Goal: Transaction & Acquisition: Purchase product/service

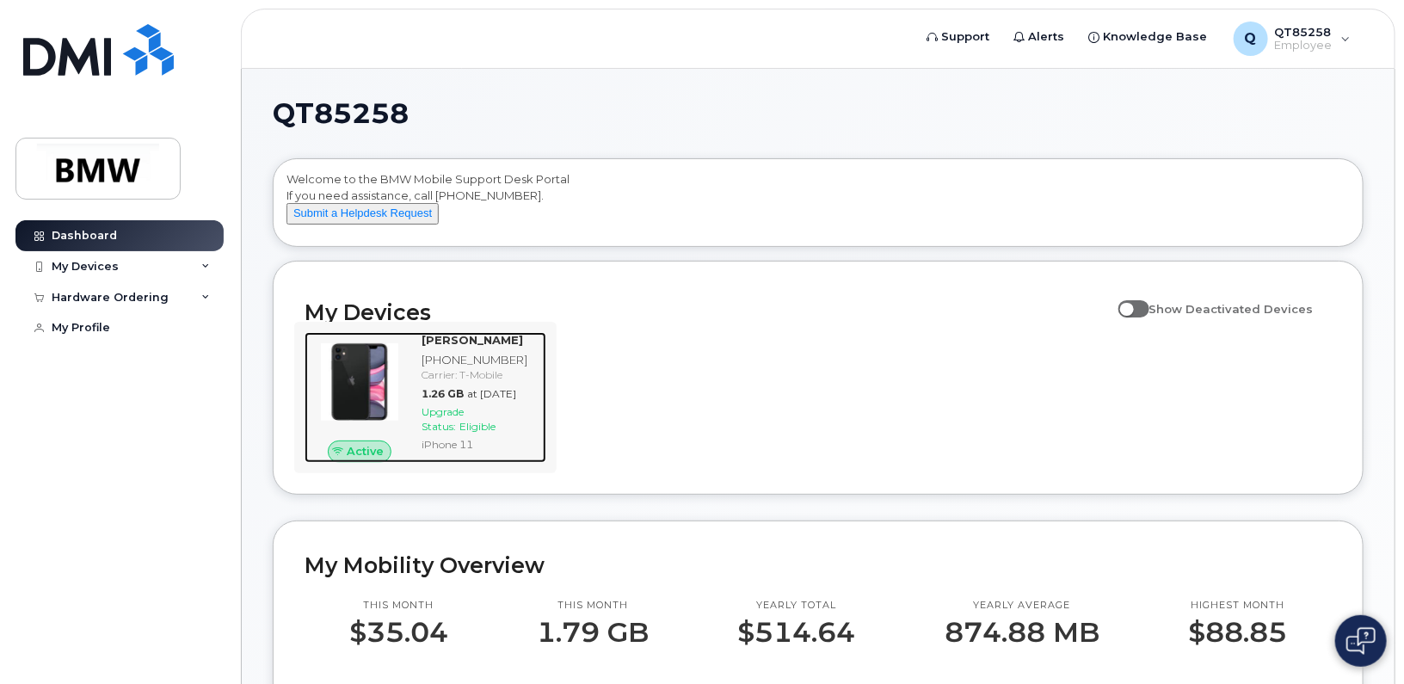
click at [482, 433] on span "Eligible" at bounding box center [477, 426] width 36 height 13
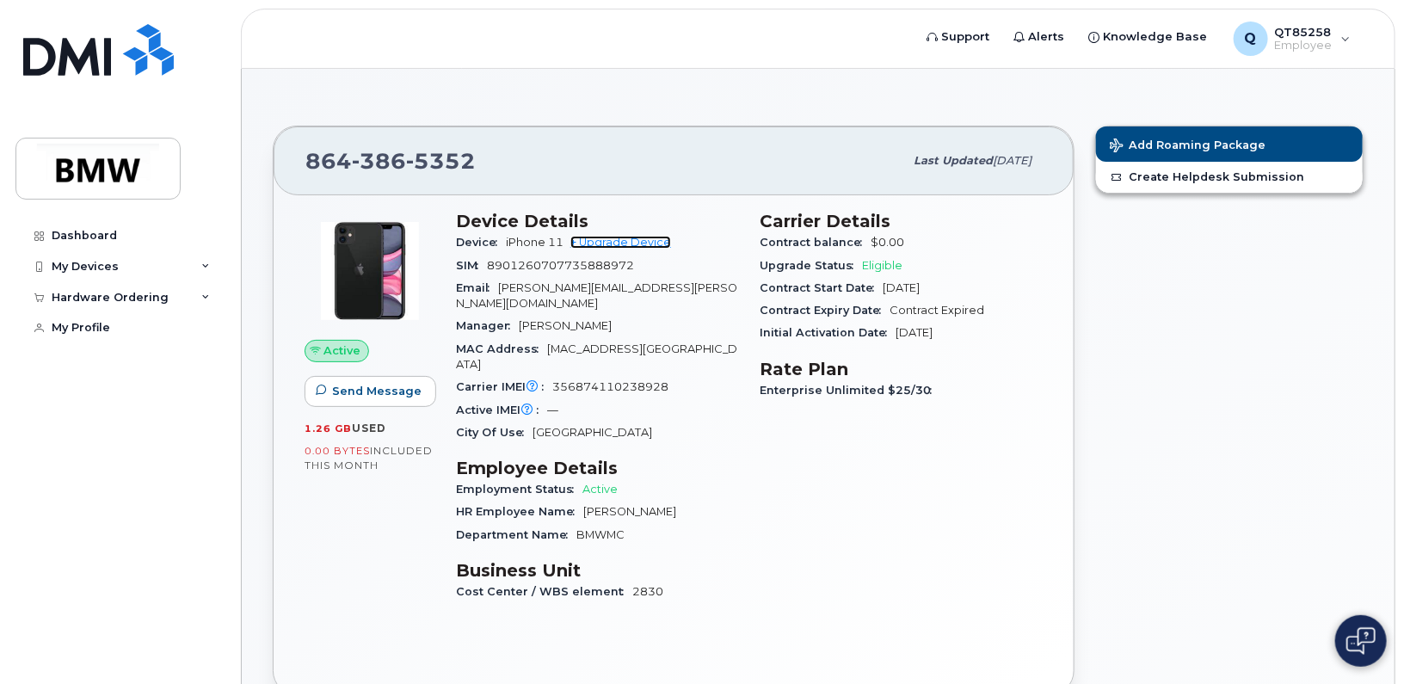
click at [598, 242] on link "+ Upgrade Device" at bounding box center [620, 242] width 101 height 13
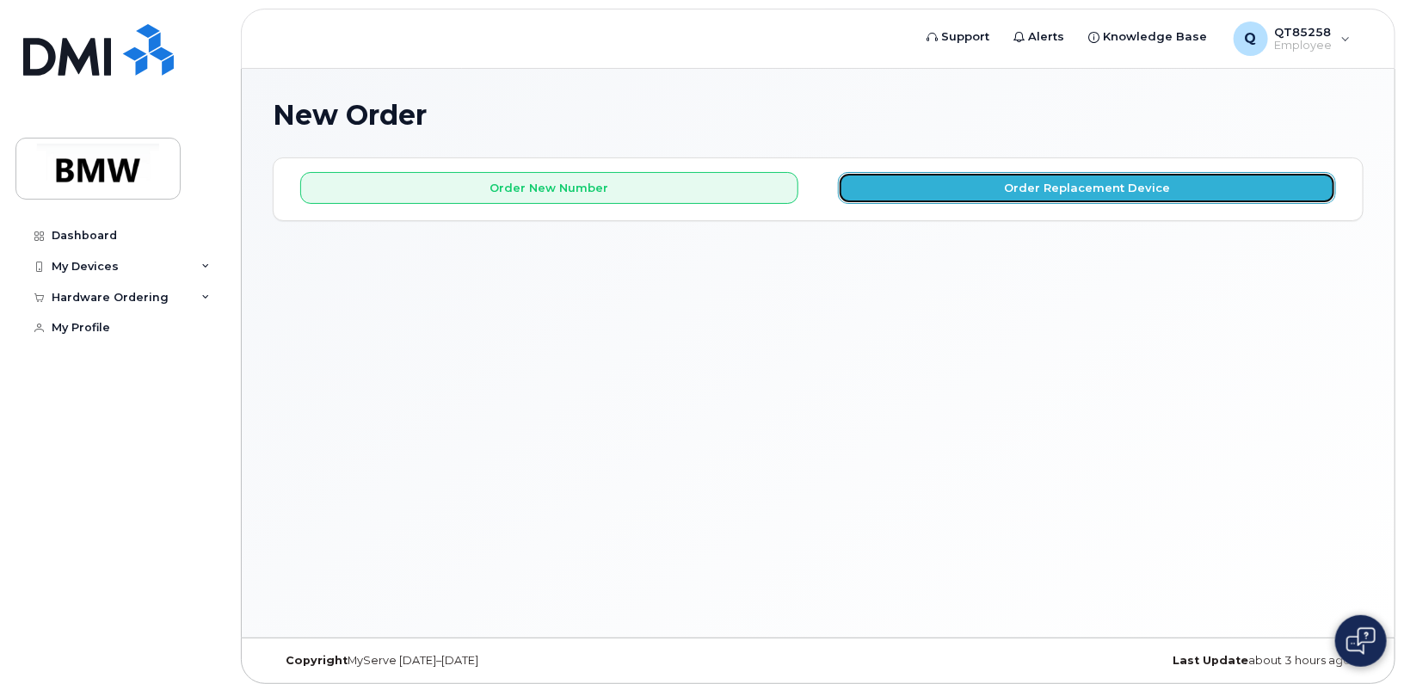
click at [1117, 188] on button "Order Replacement Device" at bounding box center [1087, 188] width 498 height 32
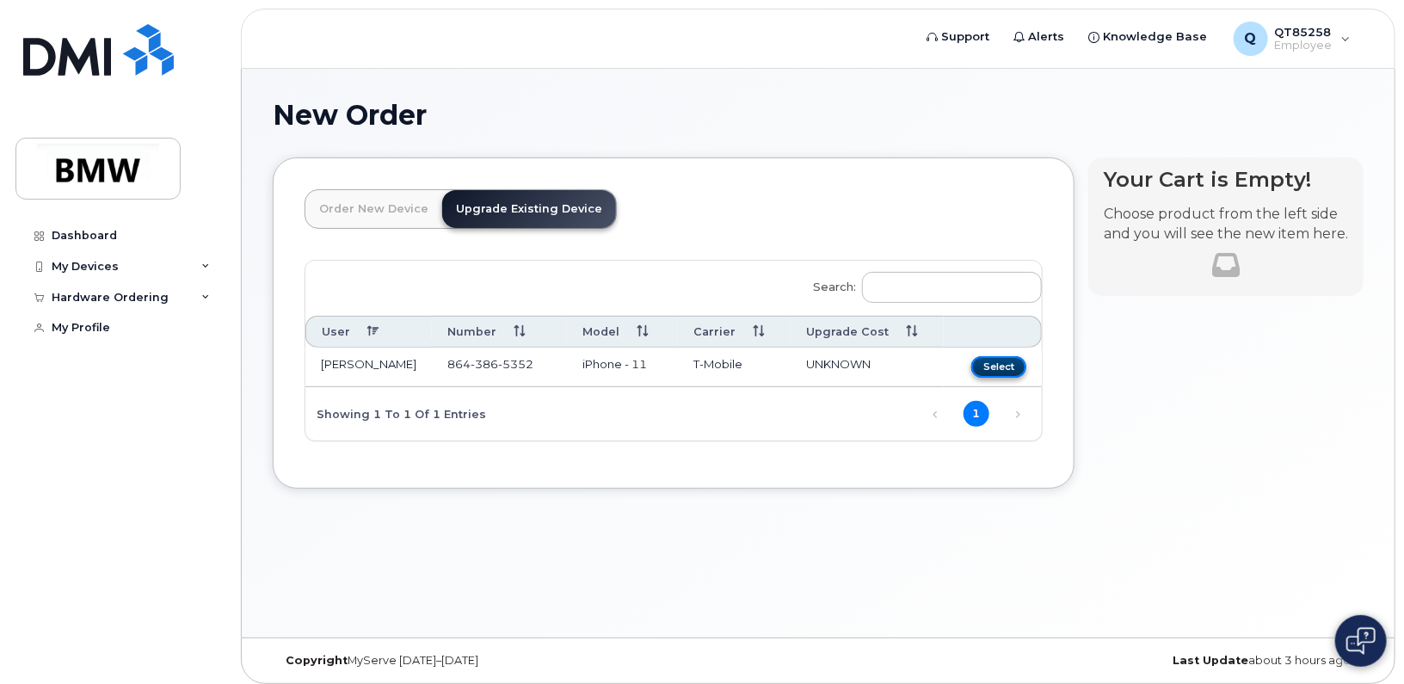
click at [1020, 367] on button "Select" at bounding box center [998, 367] width 55 height 22
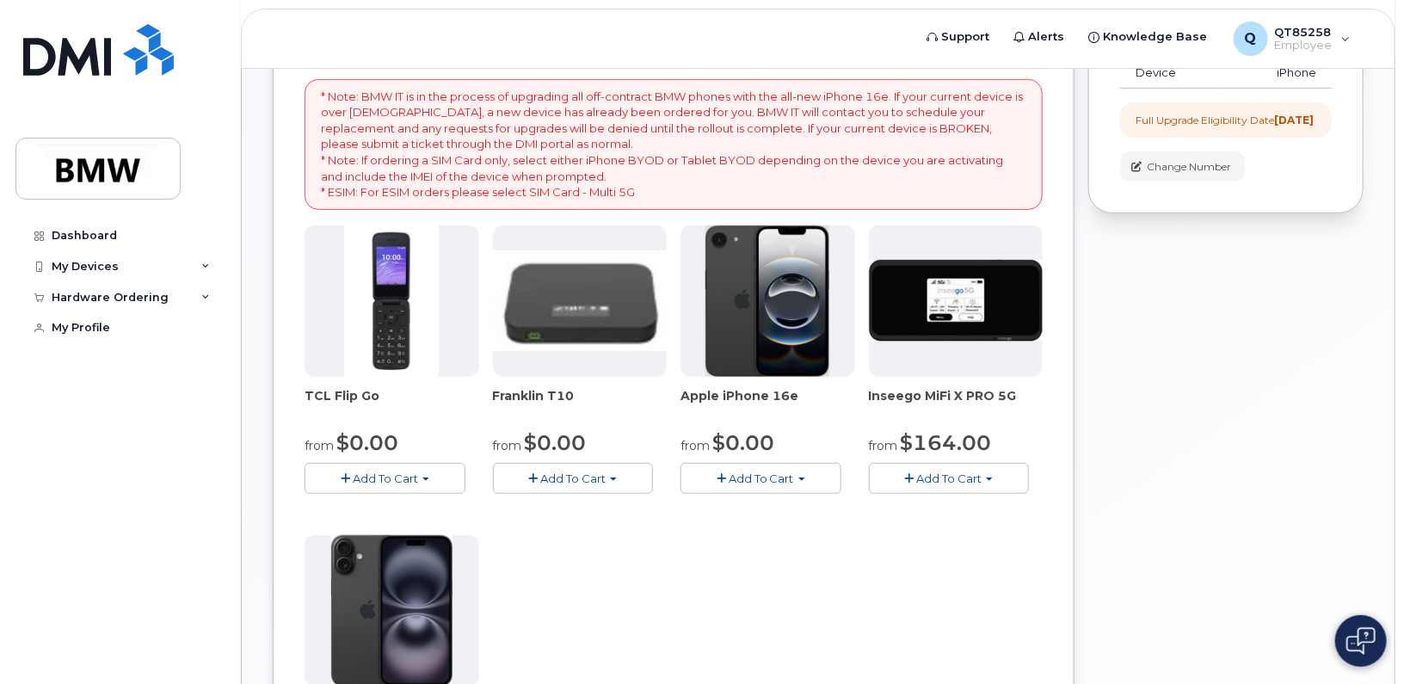
scroll to position [172, 0]
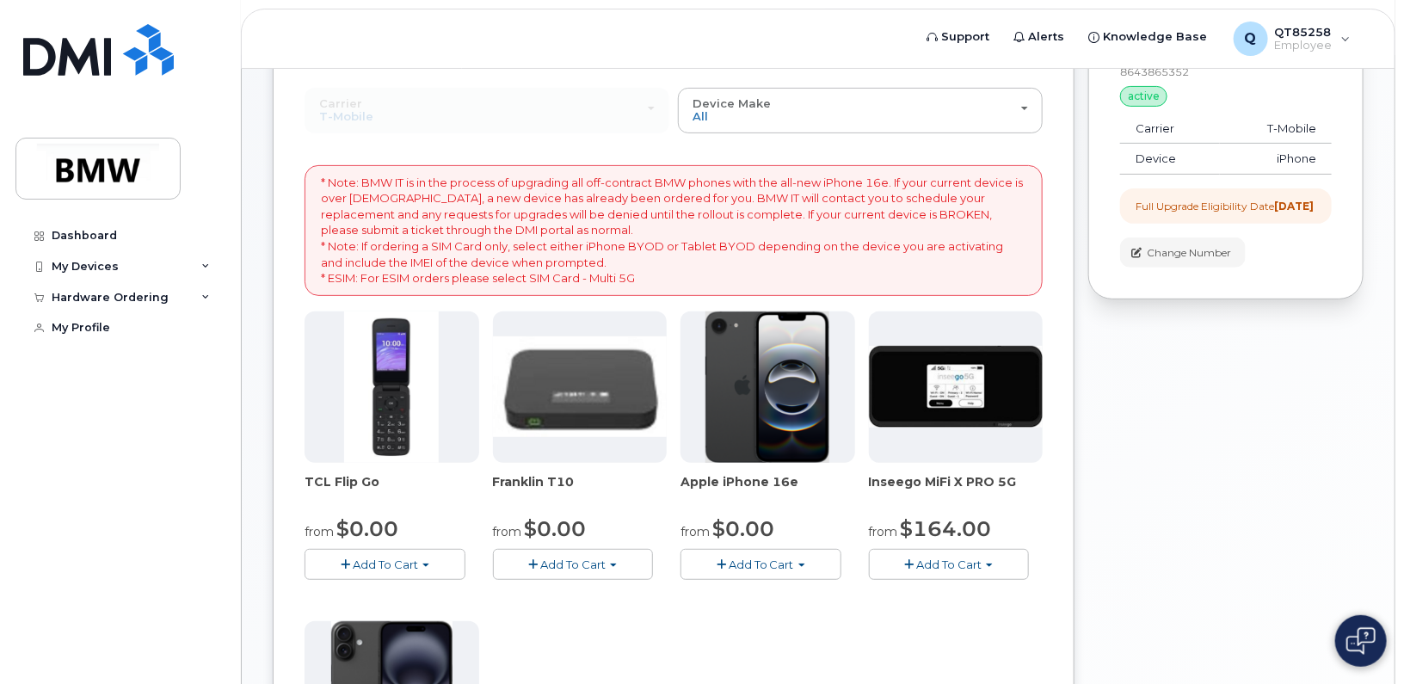
click at [774, 561] on span "Add To Cart" at bounding box center [761, 565] width 65 height 14
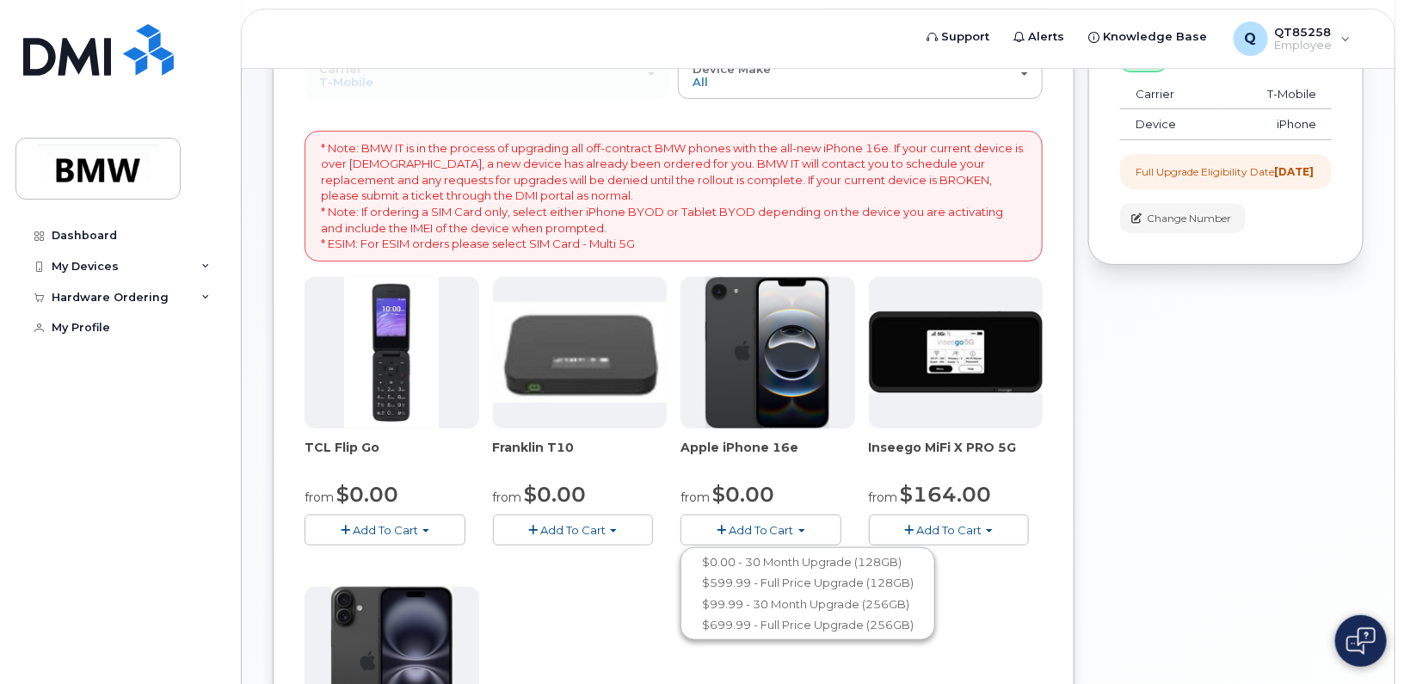
scroll to position [258, 0]
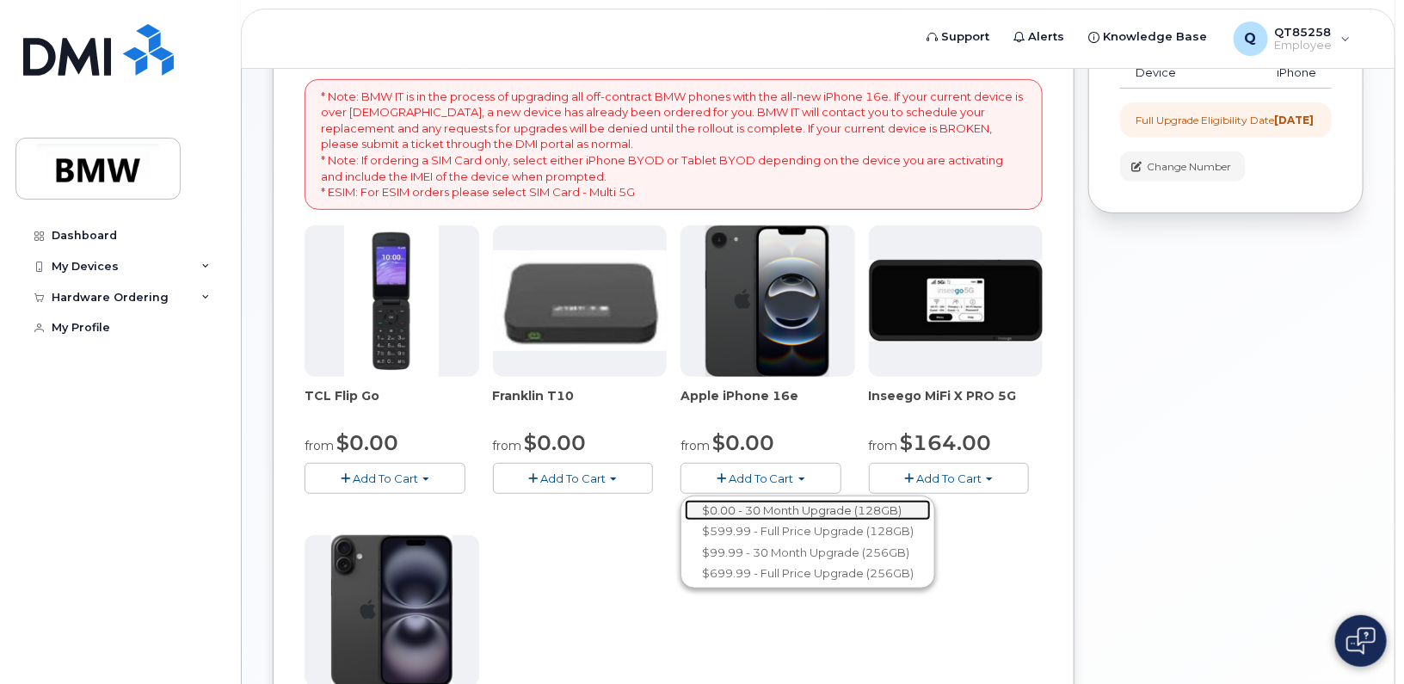
click at [833, 508] on link "$0.00 - 30 Month Upgrade (128GB)" at bounding box center [808, 511] width 246 height 22
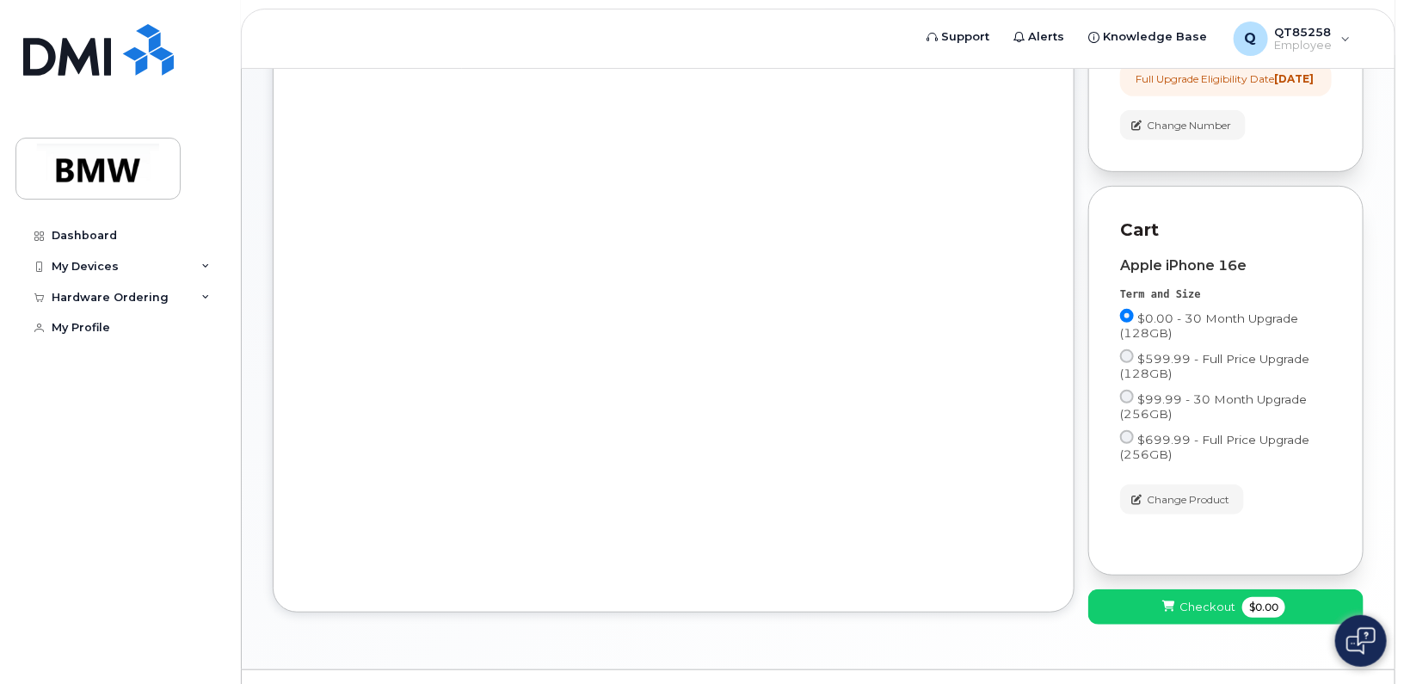
scroll to position [353, 0]
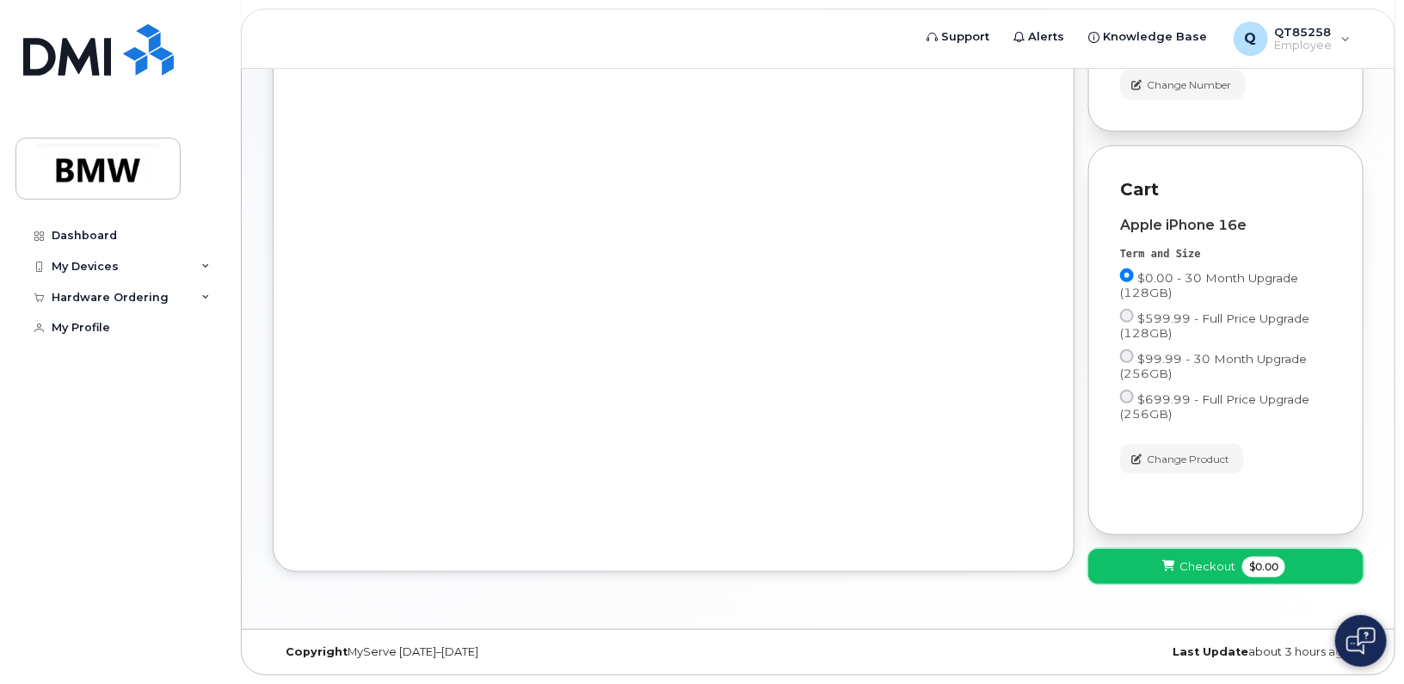
click at [1209, 564] on span "Checkout" at bounding box center [1208, 566] width 56 height 16
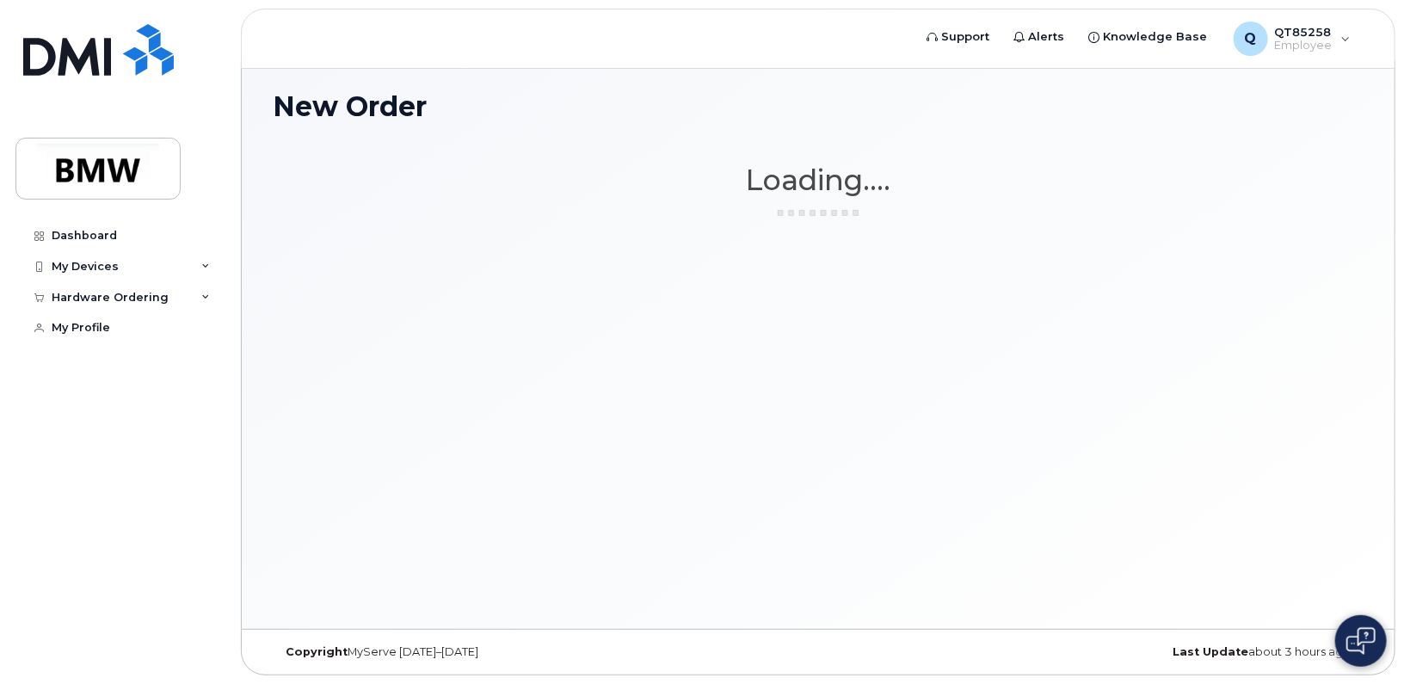
scroll to position [8, 0]
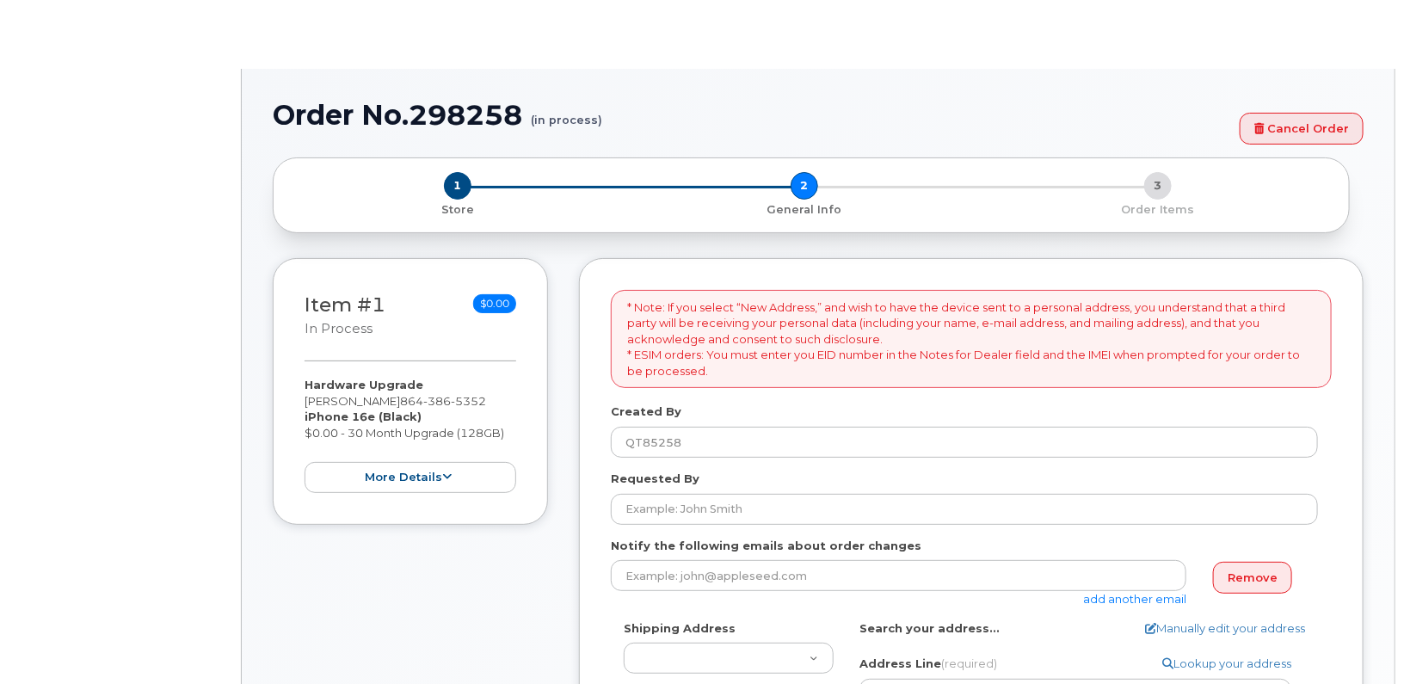
select select
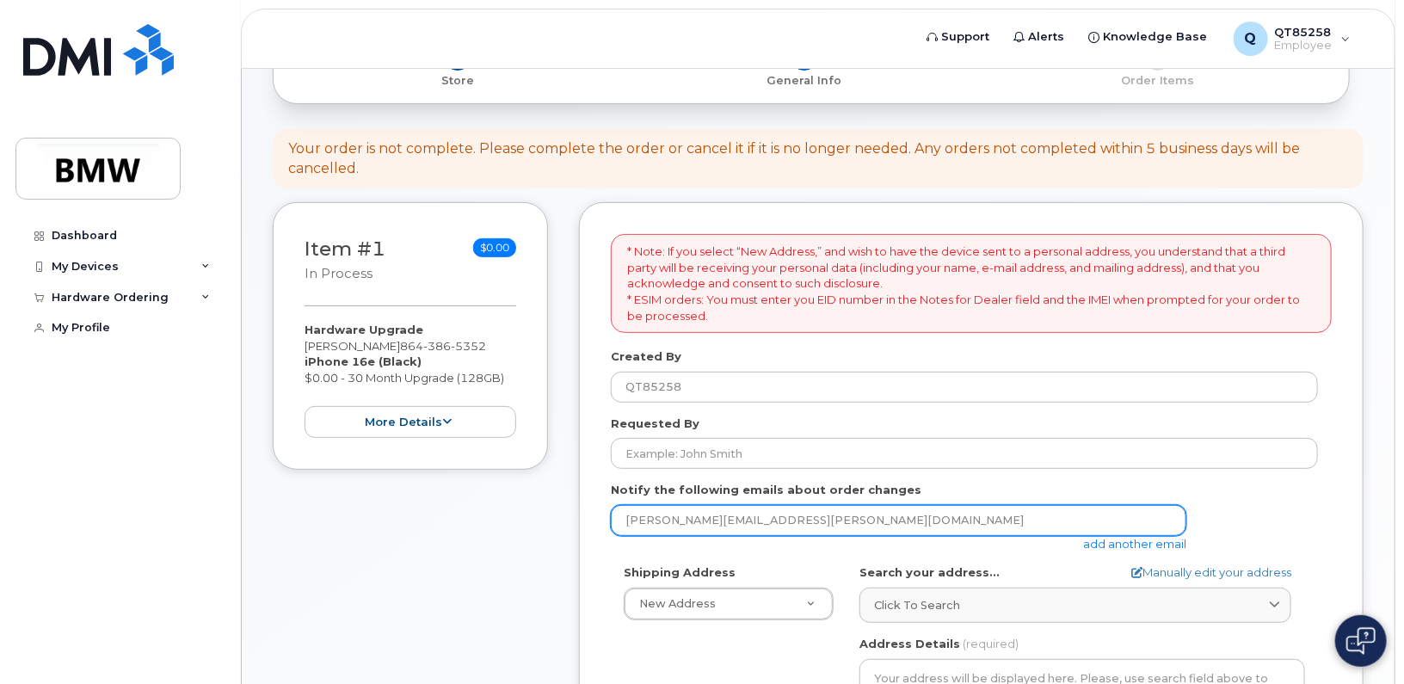
scroll to position [172, 0]
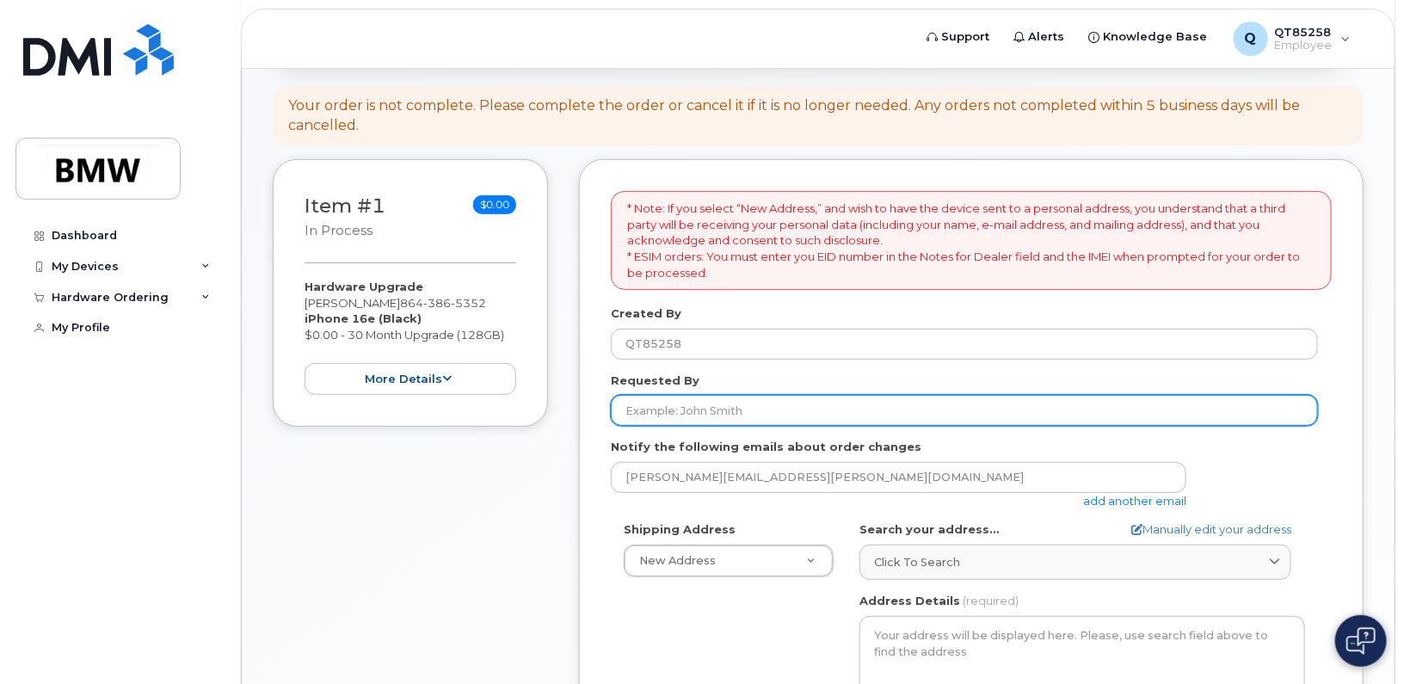
click at [780, 414] on input "Requested By" at bounding box center [964, 410] width 707 height 31
type input "Matthew Ragard"
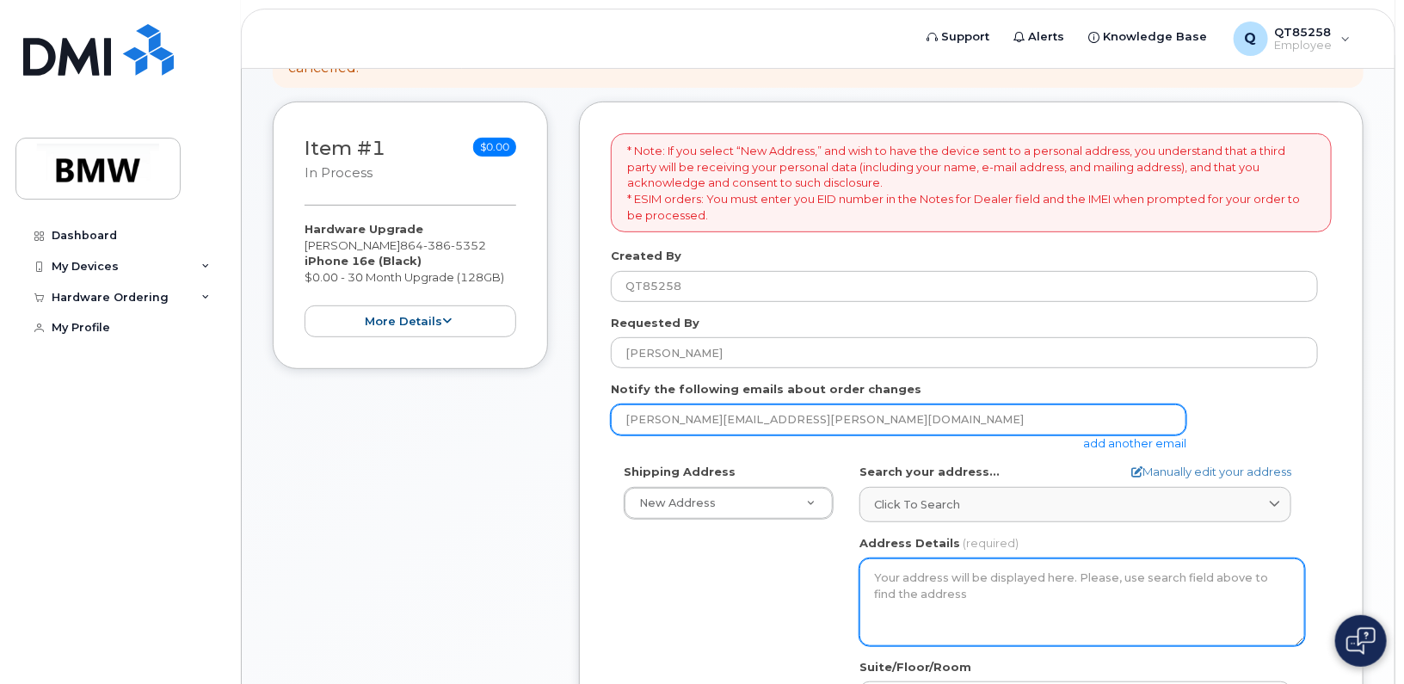
scroll to position [258, 0]
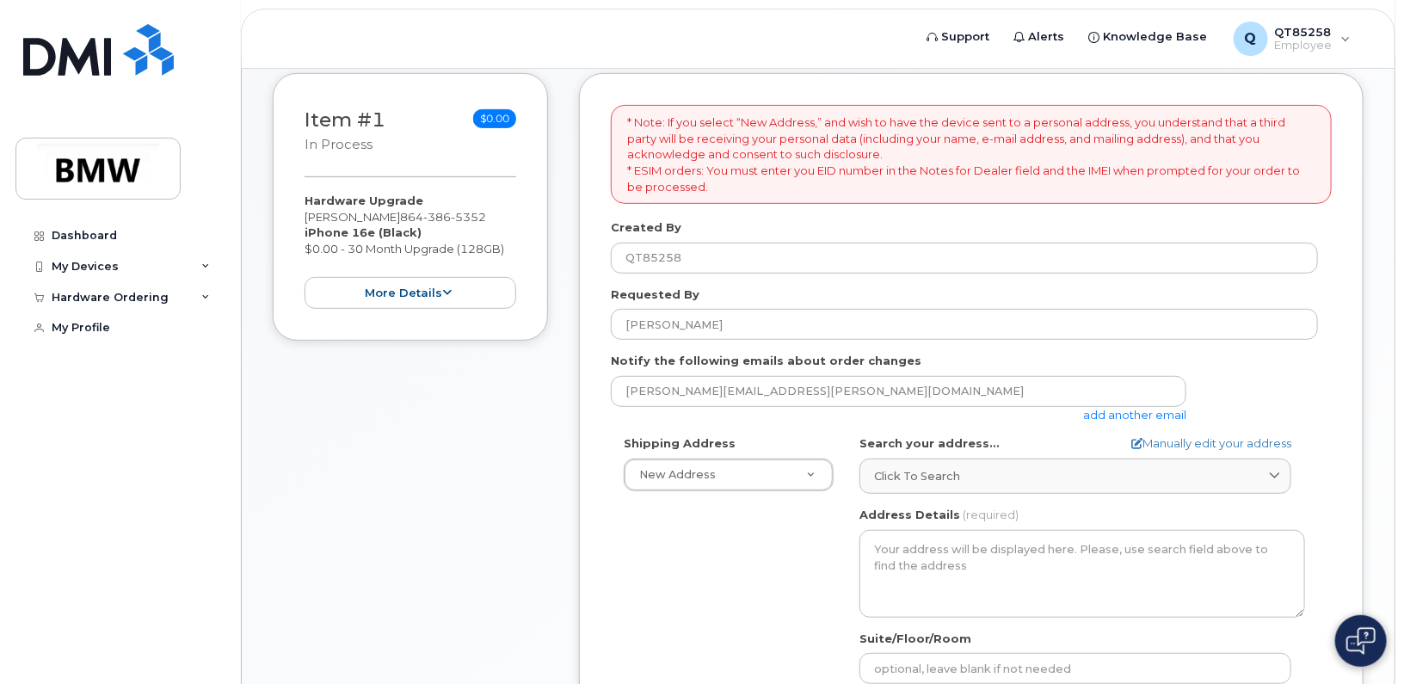
click at [771, 530] on div "Shipping Address New Address New Address BMW MC Plant BMW North America Financi…" at bounding box center [964, 632] width 707 height 395
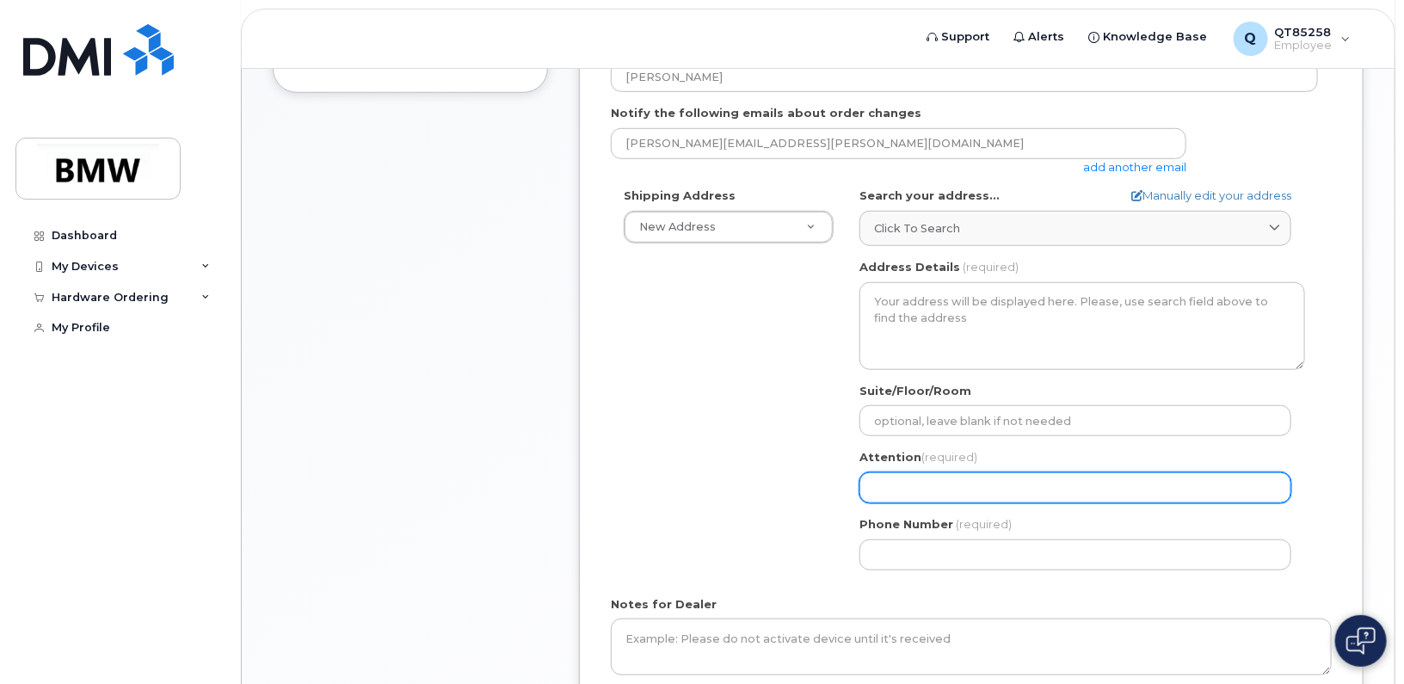
scroll to position [516, 0]
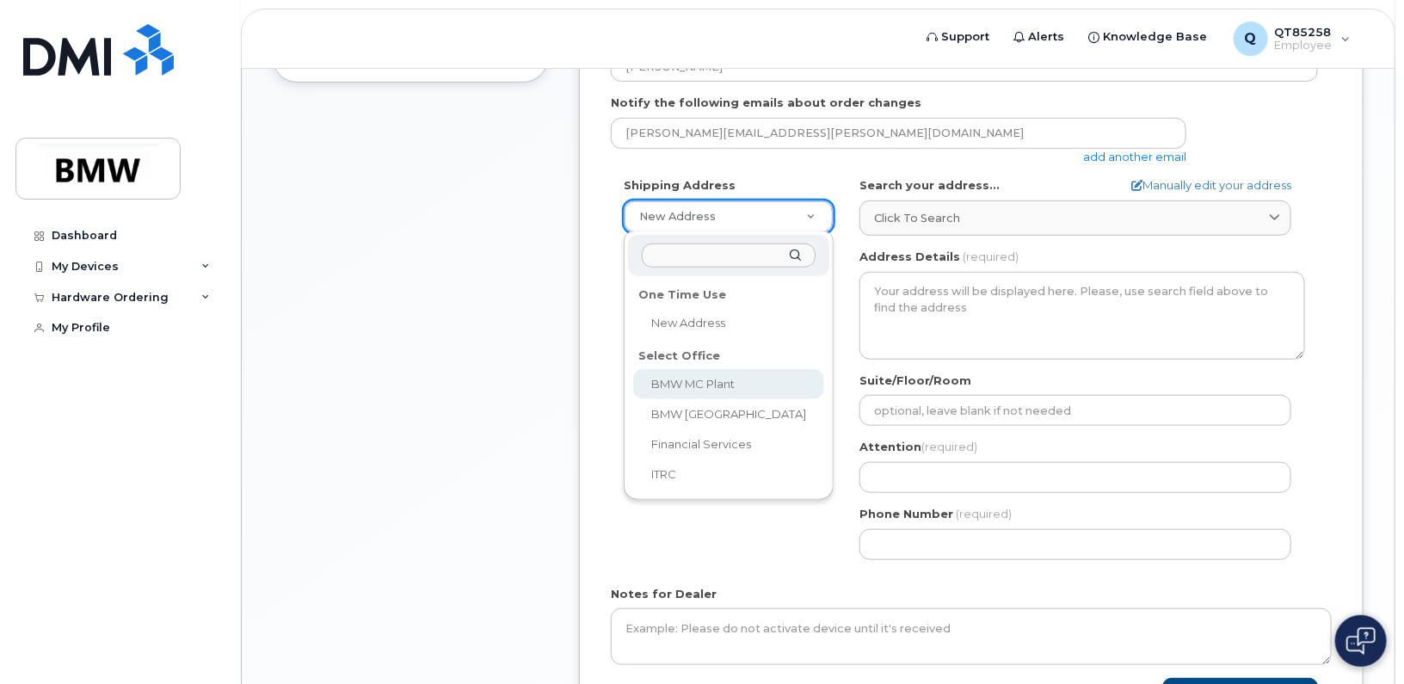
select select
type textarea "1400 Highway 101 S GREER SC 29651-6731 UNITED STATES Greer South Carolina 29651…"
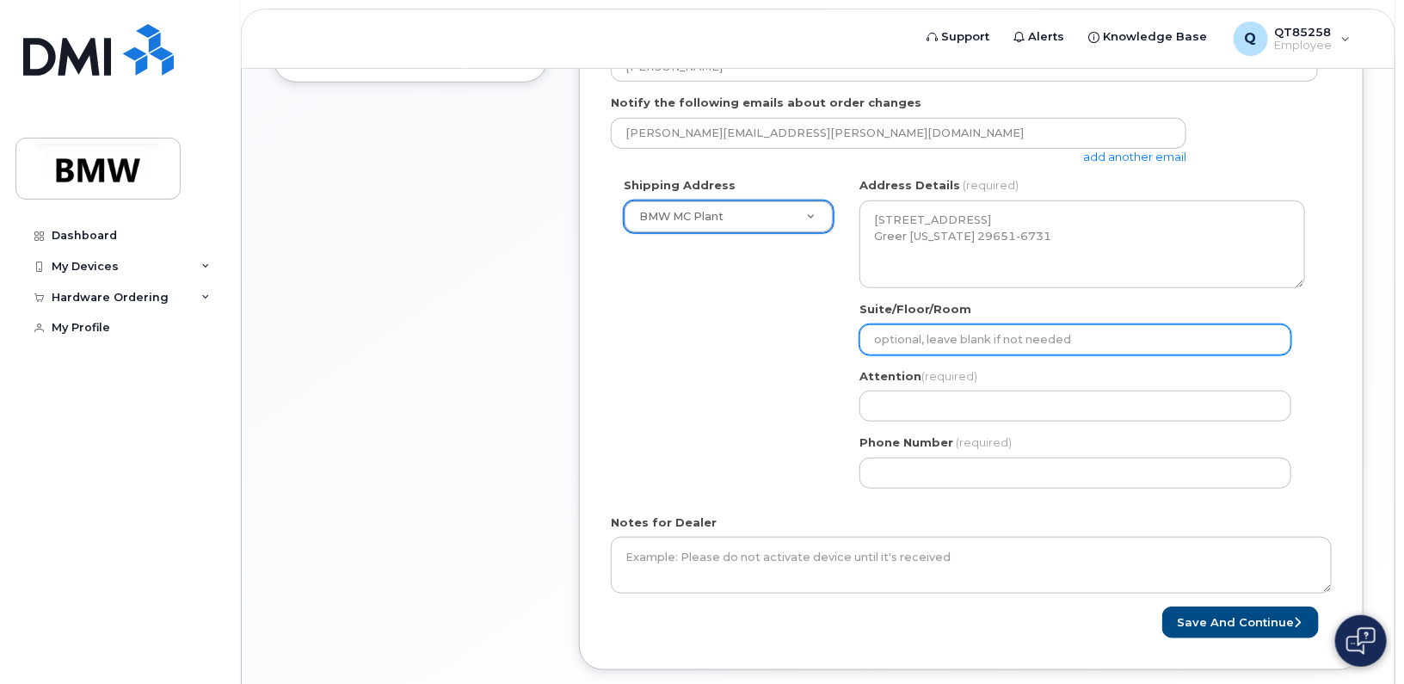
click at [1119, 333] on input "Suite/Floor/Room" at bounding box center [1076, 339] width 432 height 31
select select
type input "O"
select select
type input "Of"
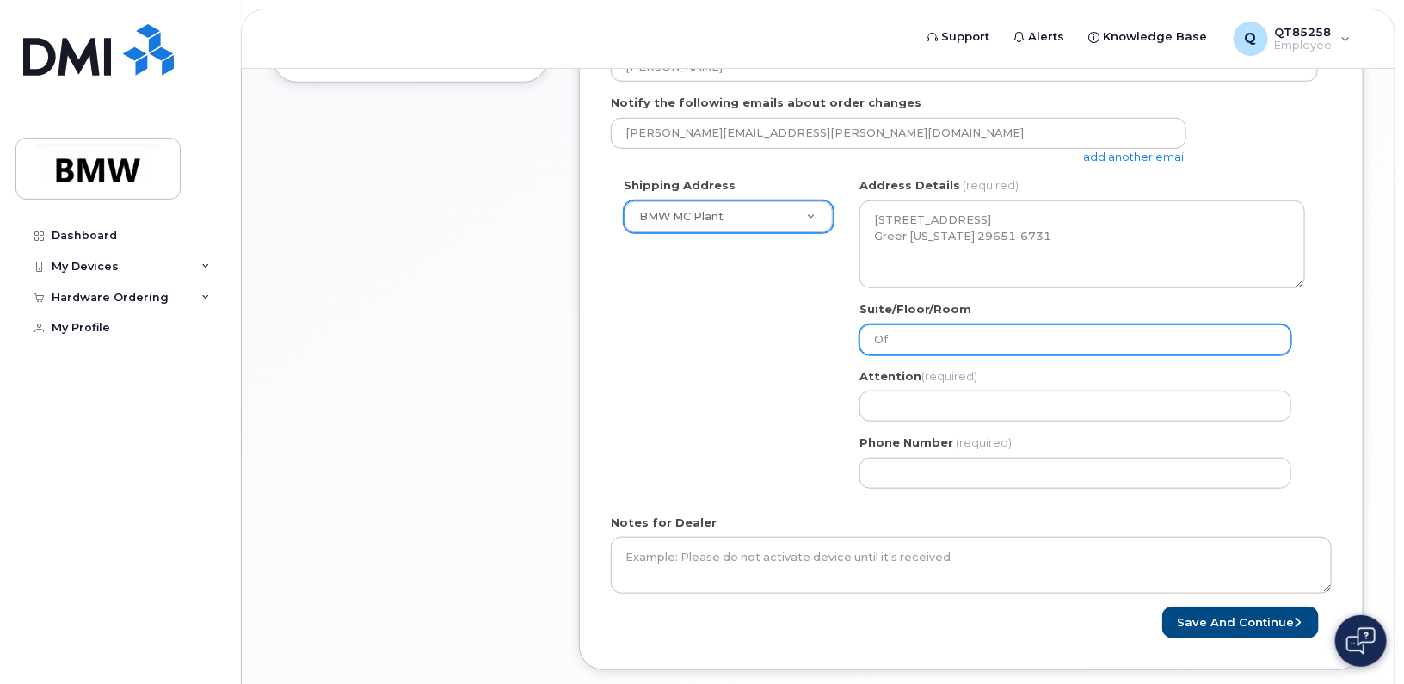
select select
type input "Off"
select select
type input "Offi"
select select
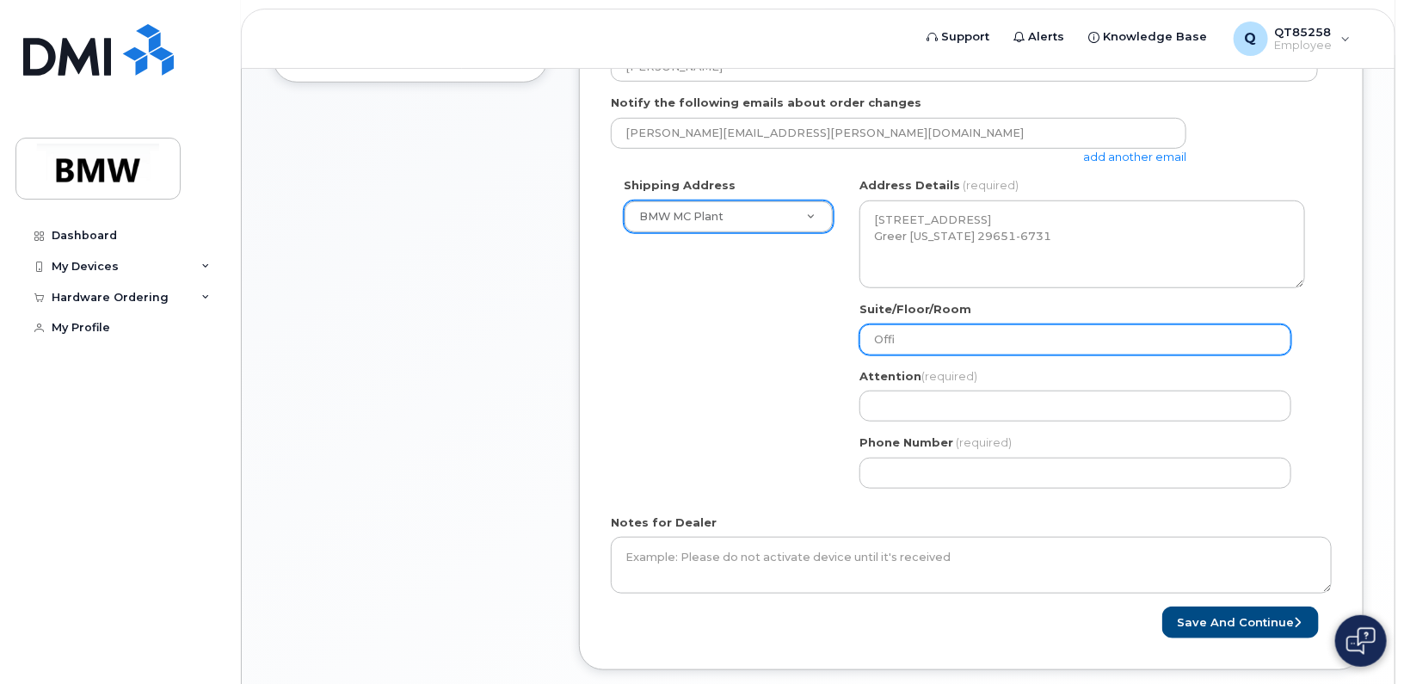
type input "Offic"
select select
type input "Office"
select select
type input "Office A"
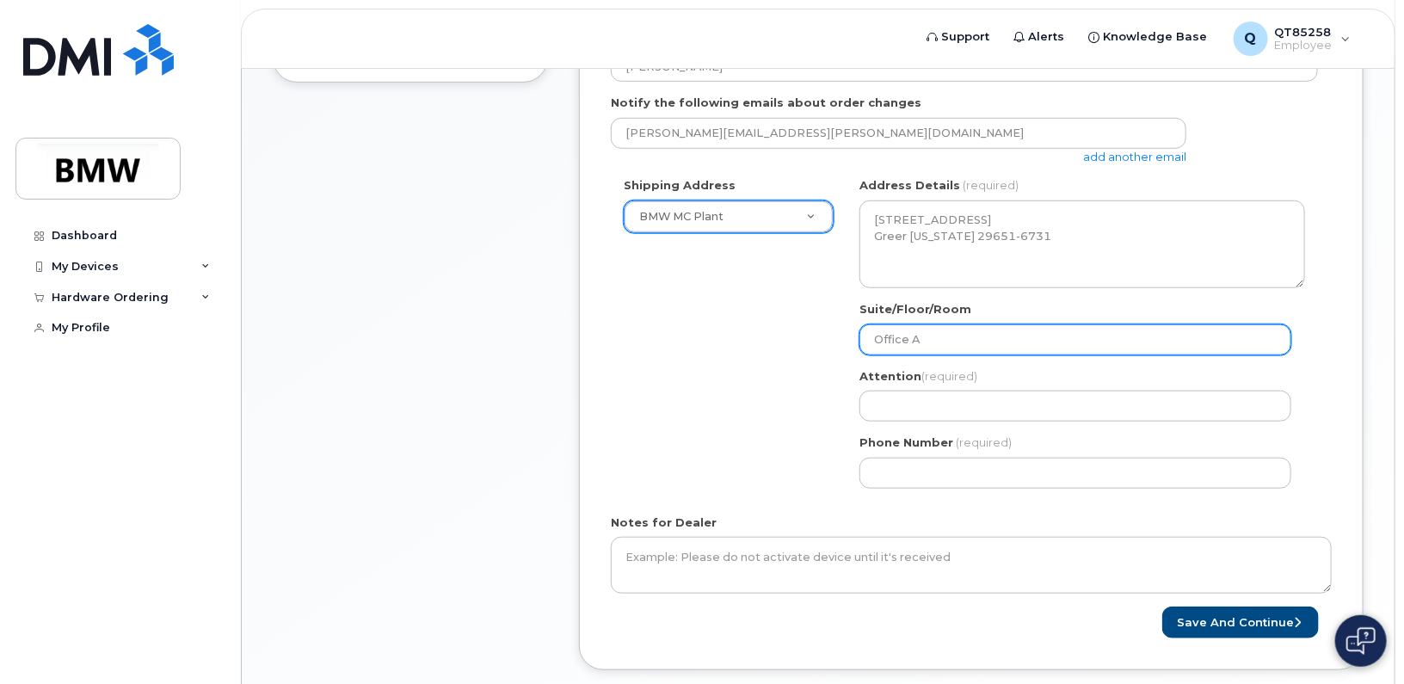
select select
type input "Office Ar"
select select
type input "Office Are"
select select
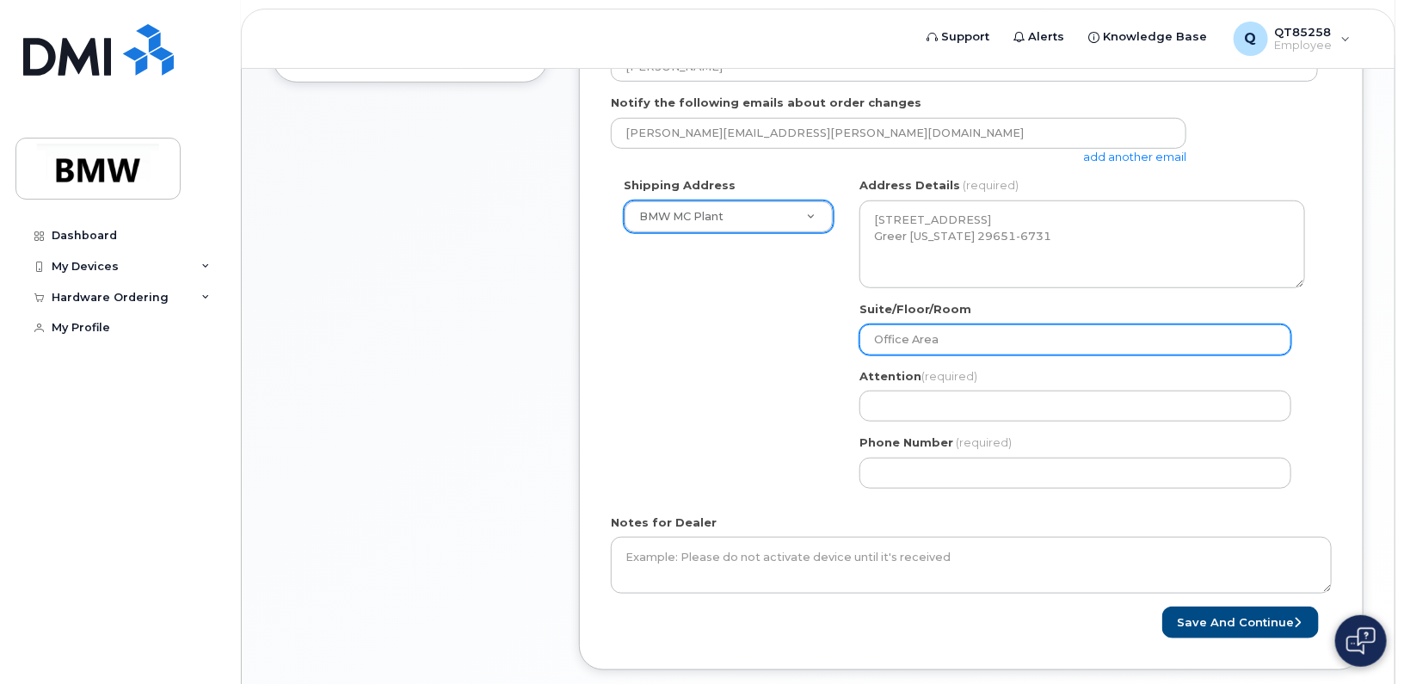
type input "Office Area"
select select
type input "Office Area E"
select select
type input "HOffice Area E"
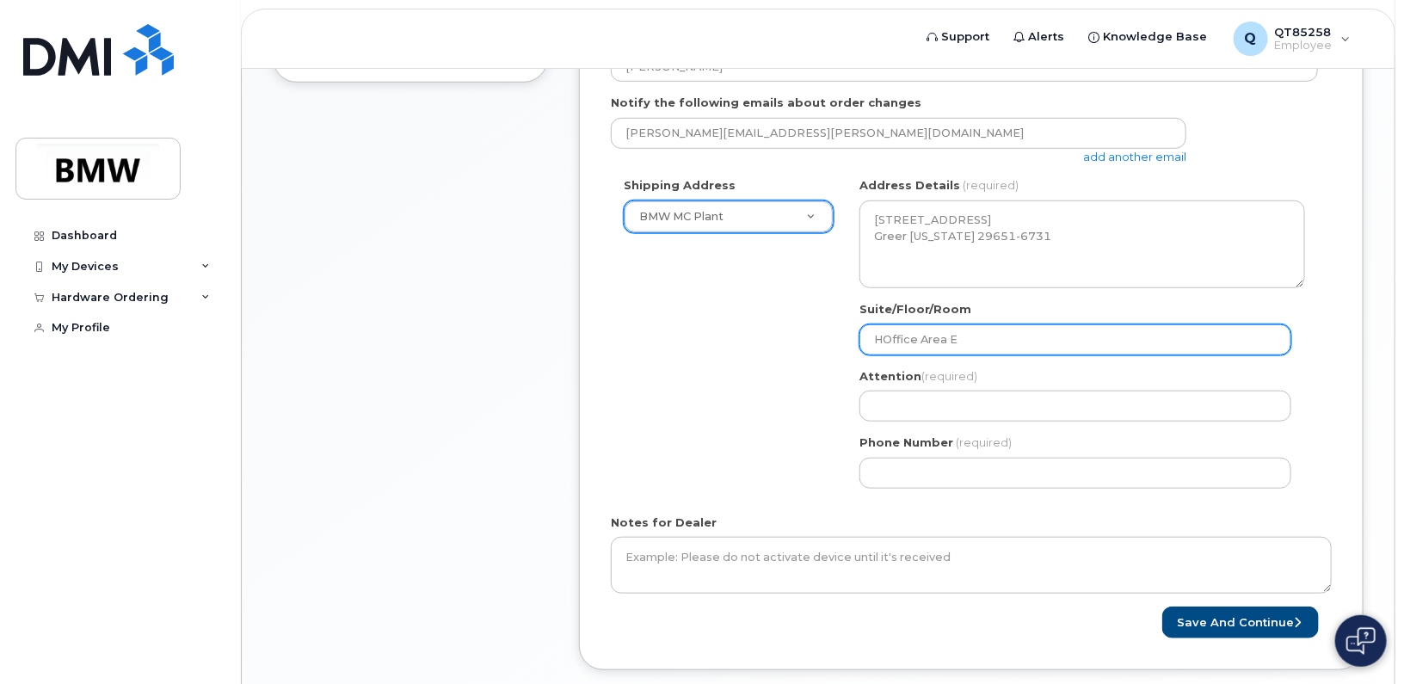
select select
type input "HaOffice Area E"
select select
type input "HalOffice Area E"
select select
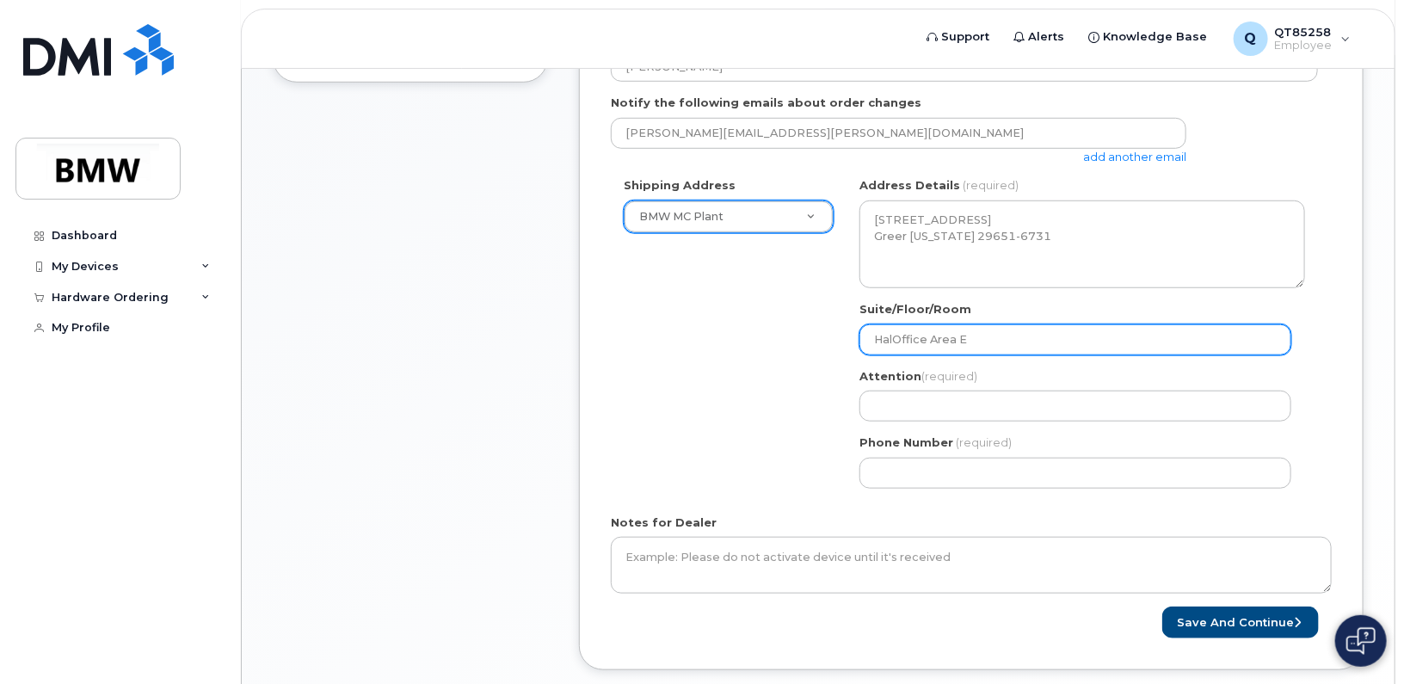
type input "HallOffice Area E"
select select
type input "Hall Office Area E"
select select
type input "Hall 5Office Area E"
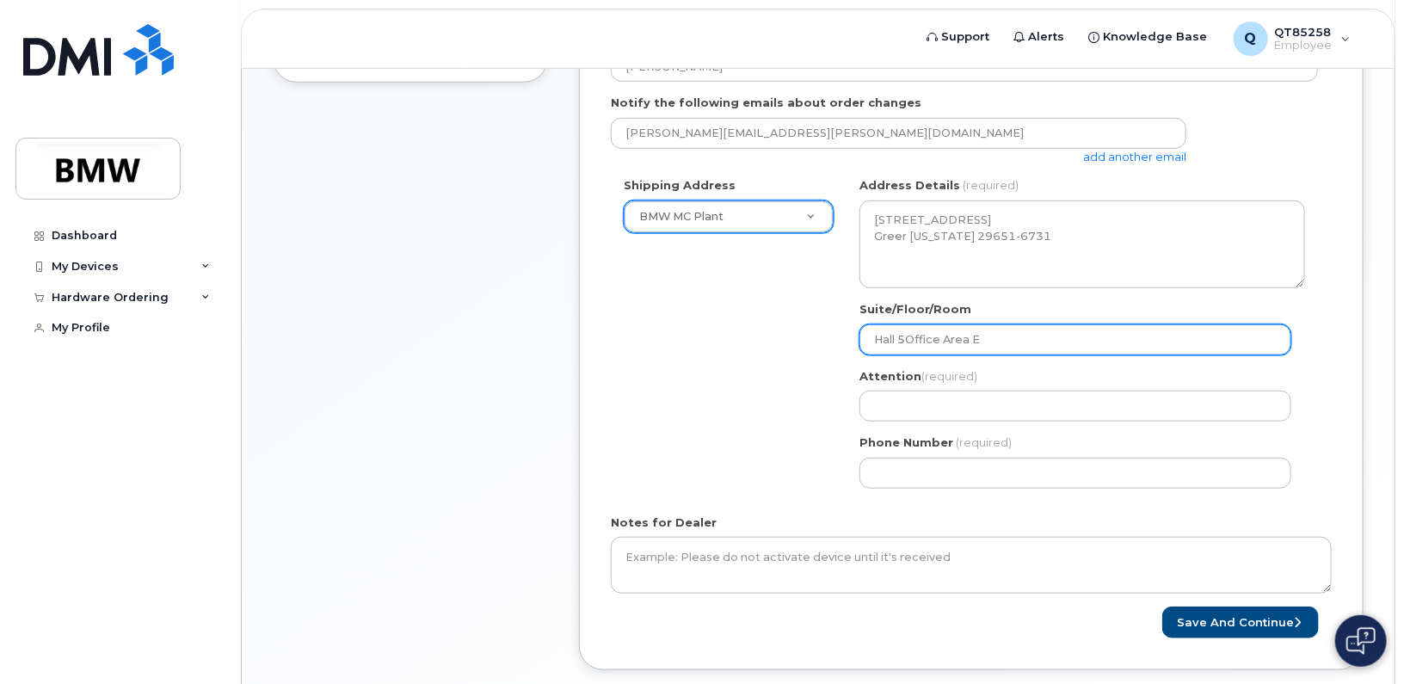
select select
type input "Hall 50 Office Area E"
select select
type input "Hall 50Office Area E"
select select
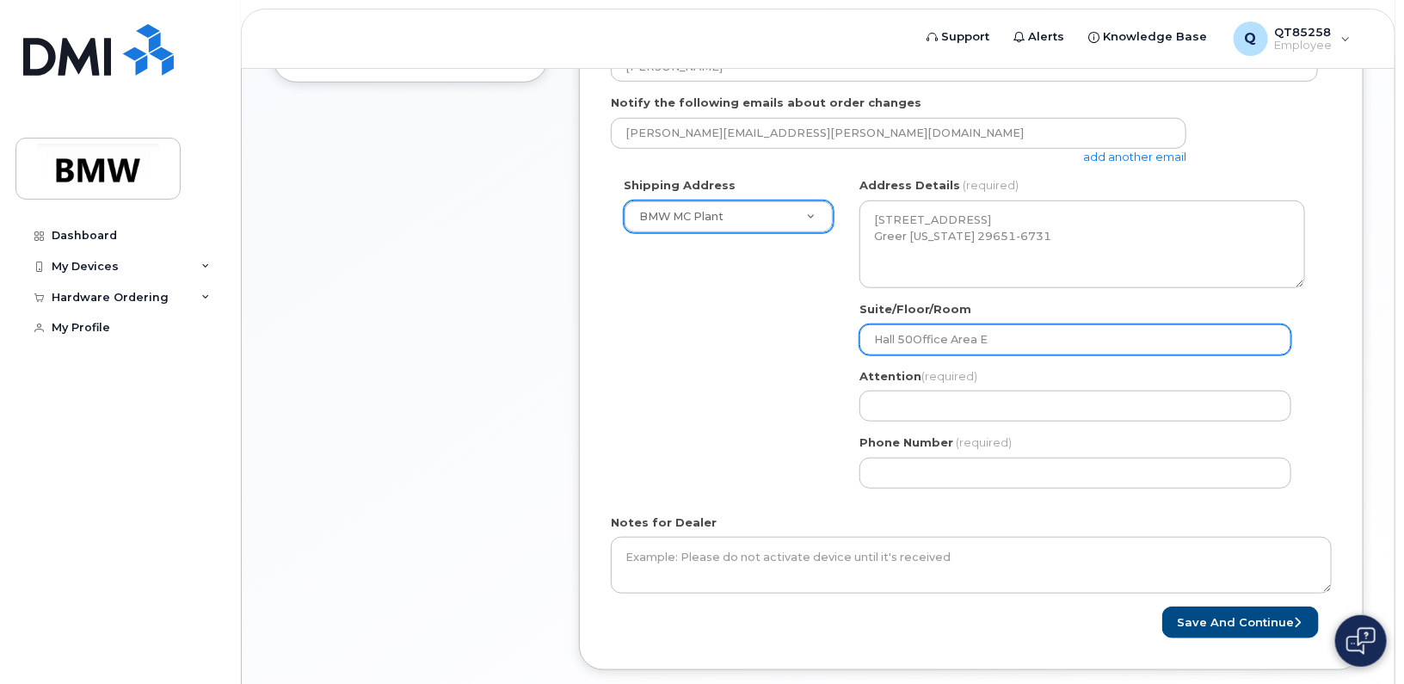
type input "Hall 50,Office Area E"
select select
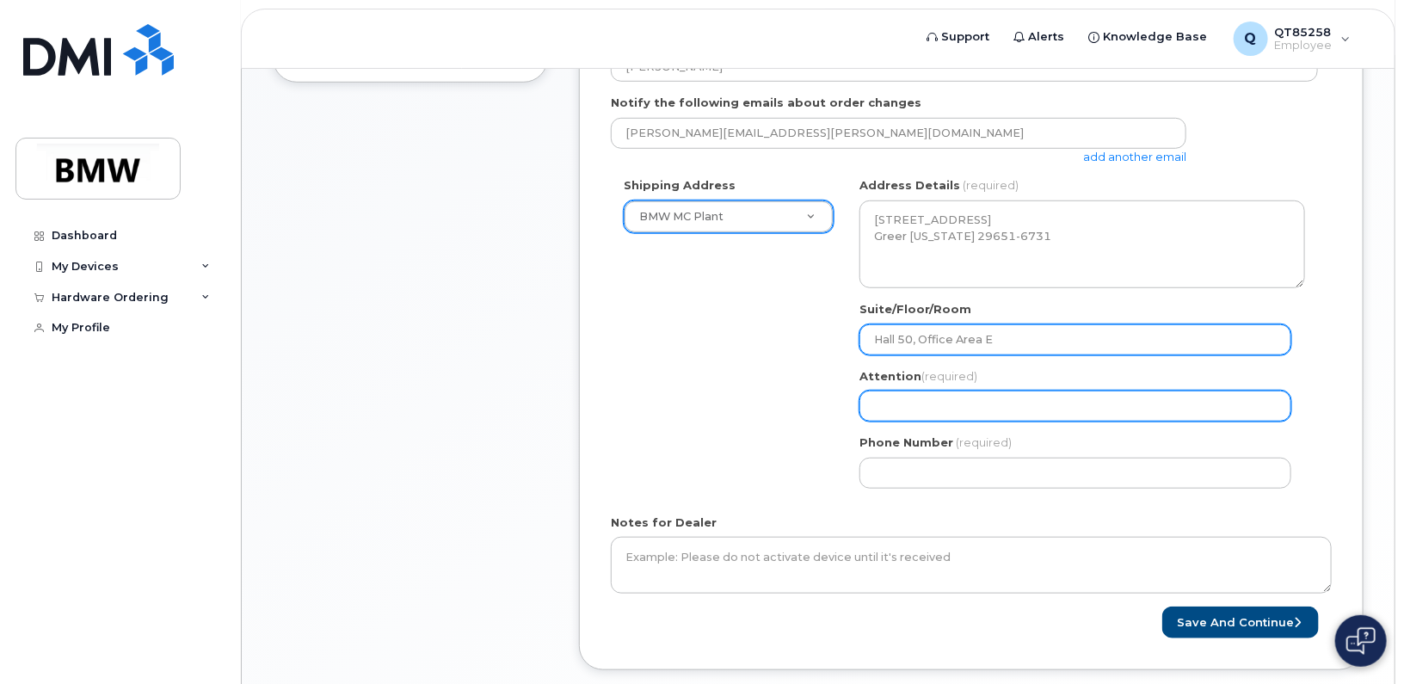
type input "Hall 50, Office Area E"
click at [1058, 409] on input "Attention (required)" at bounding box center [1076, 406] width 432 height 31
select select
type input "M"
select select
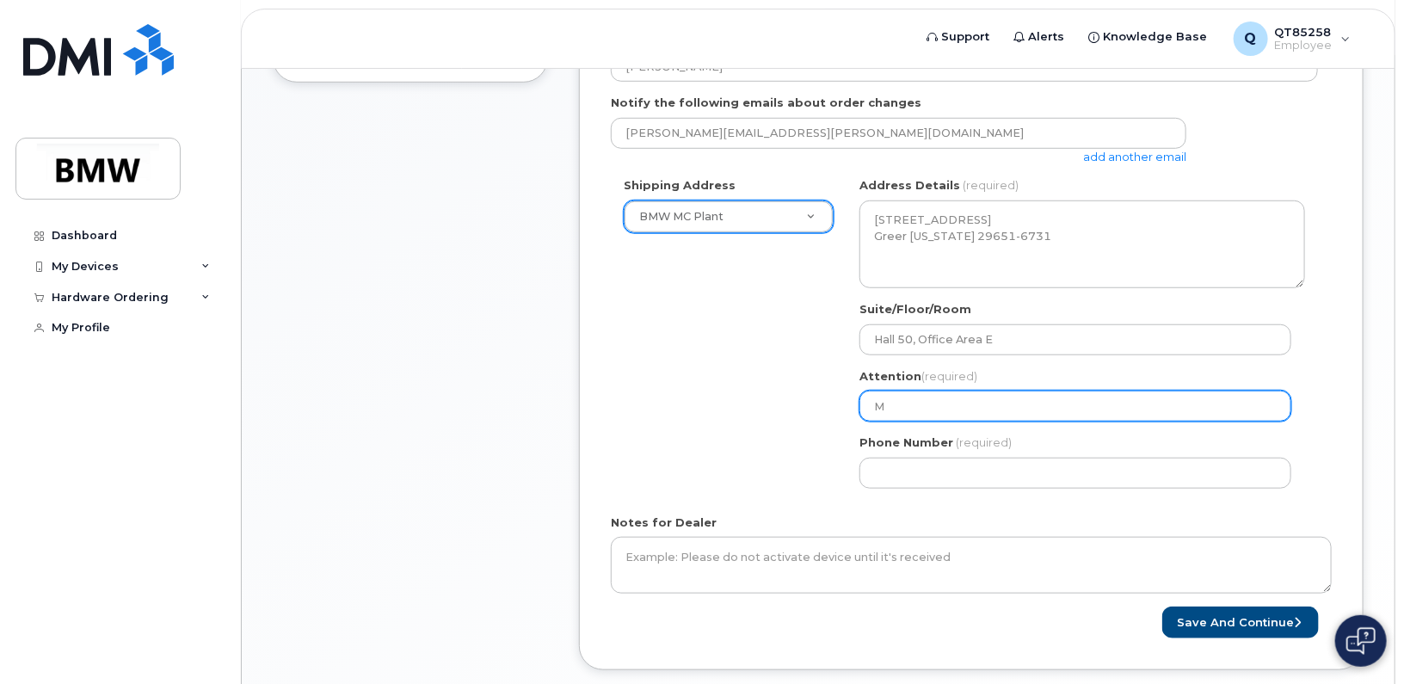
type input "Ma"
select select
type input "Mat"
select select
type input "Matt"
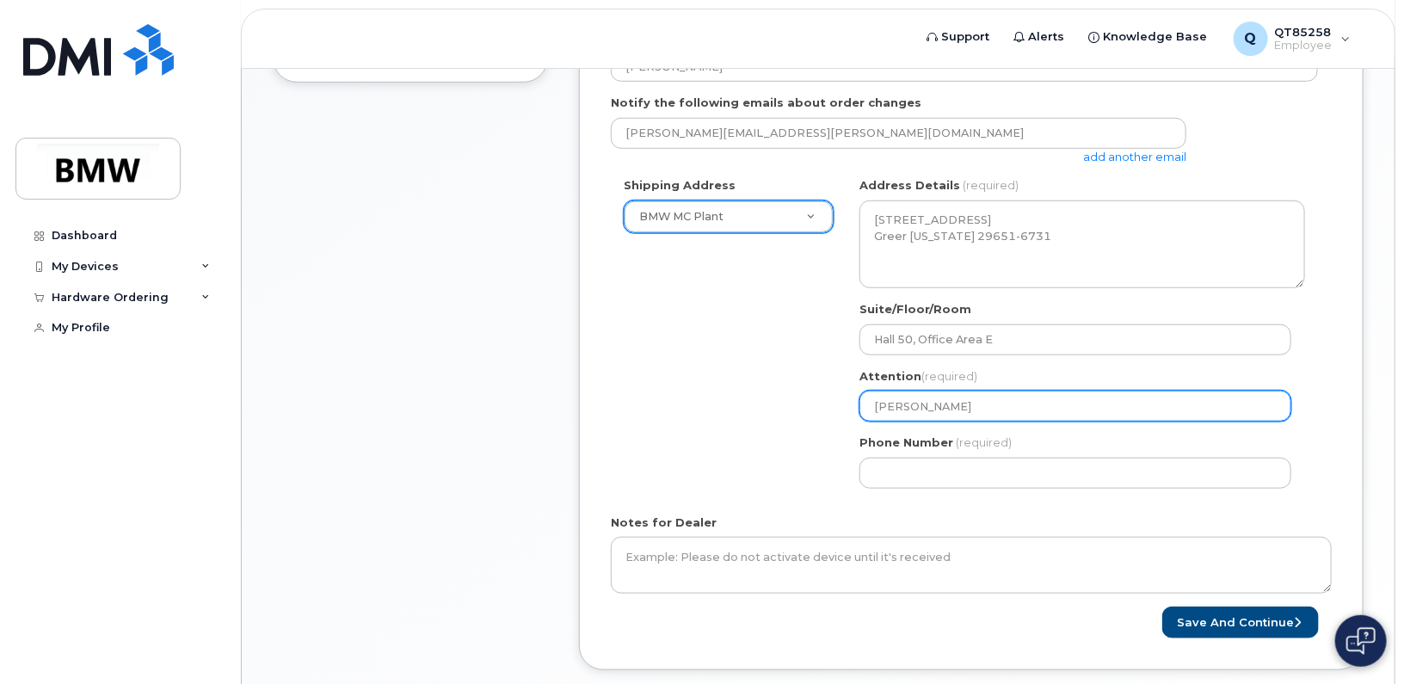
select select
type input "Matt R"
select select
type input "Matt Ra"
select select
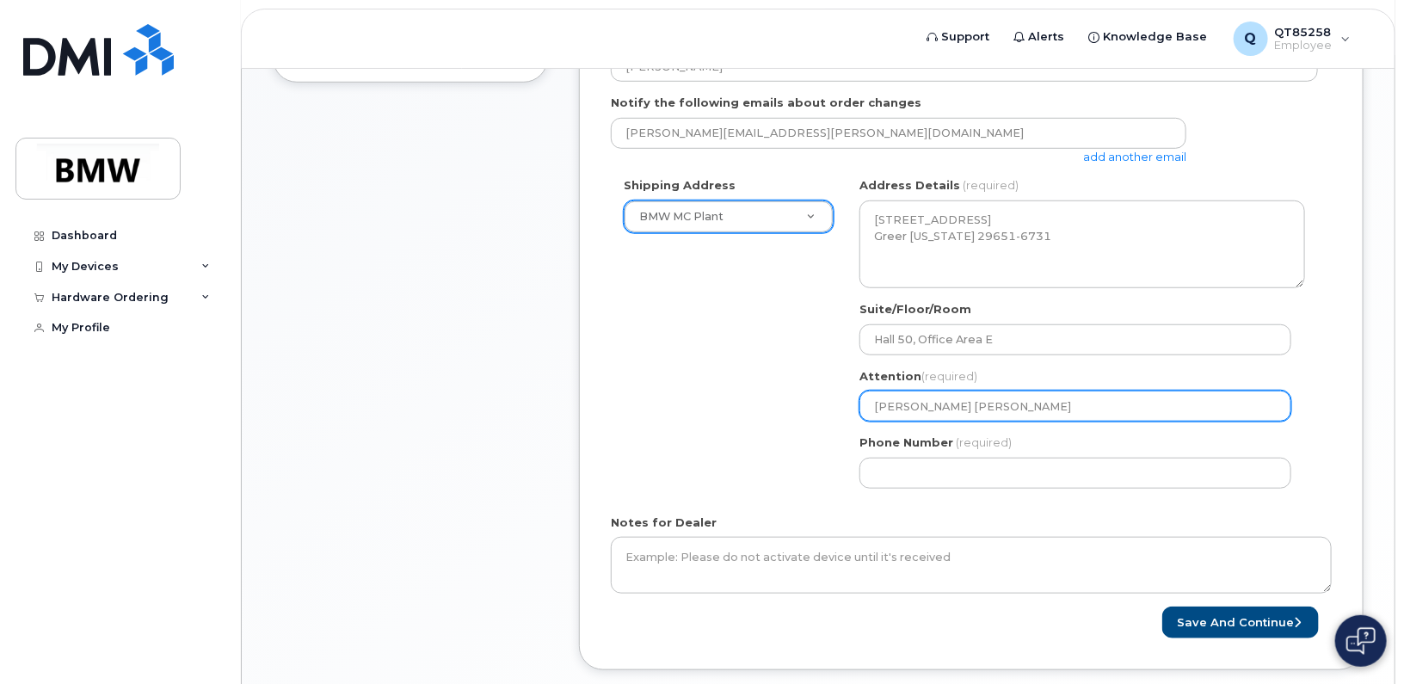
type input "Matt Rag"
select select
type input "Matt Raga"
select select
type input "Matt Ragar"
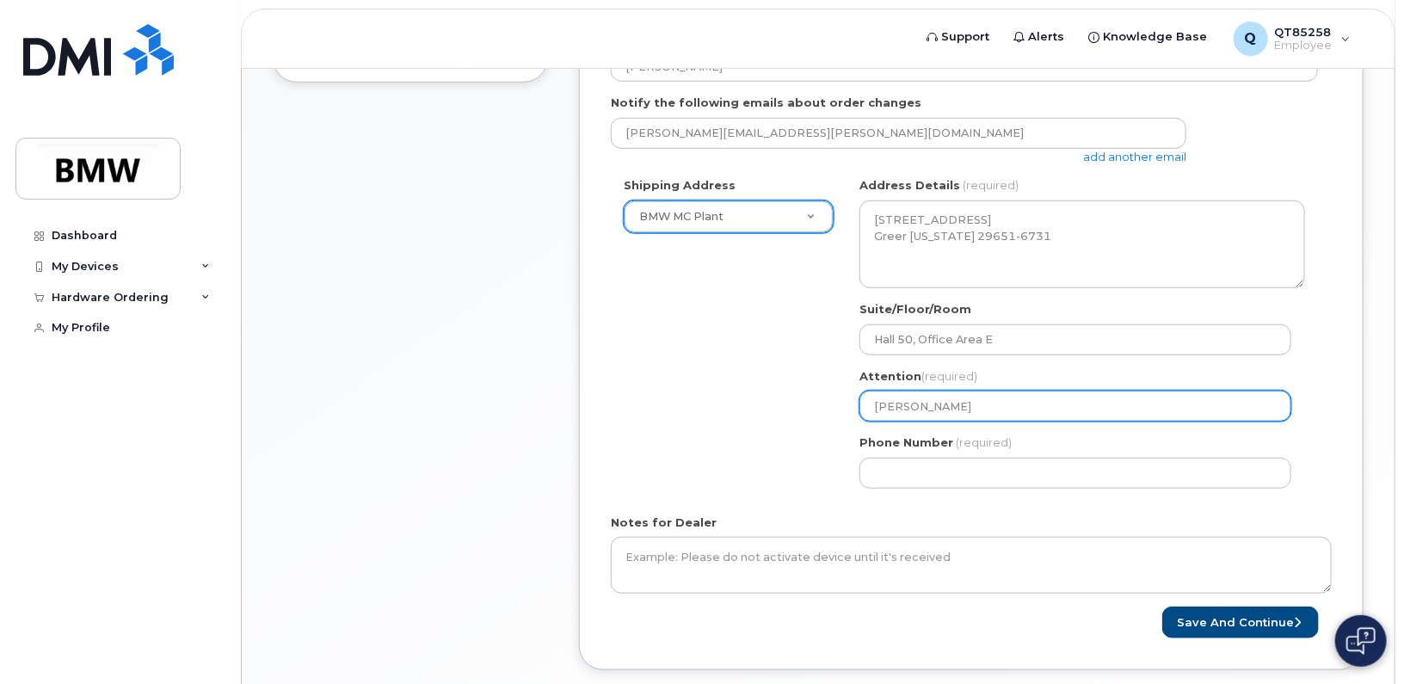
select select
type input "[PERSON_NAME]"
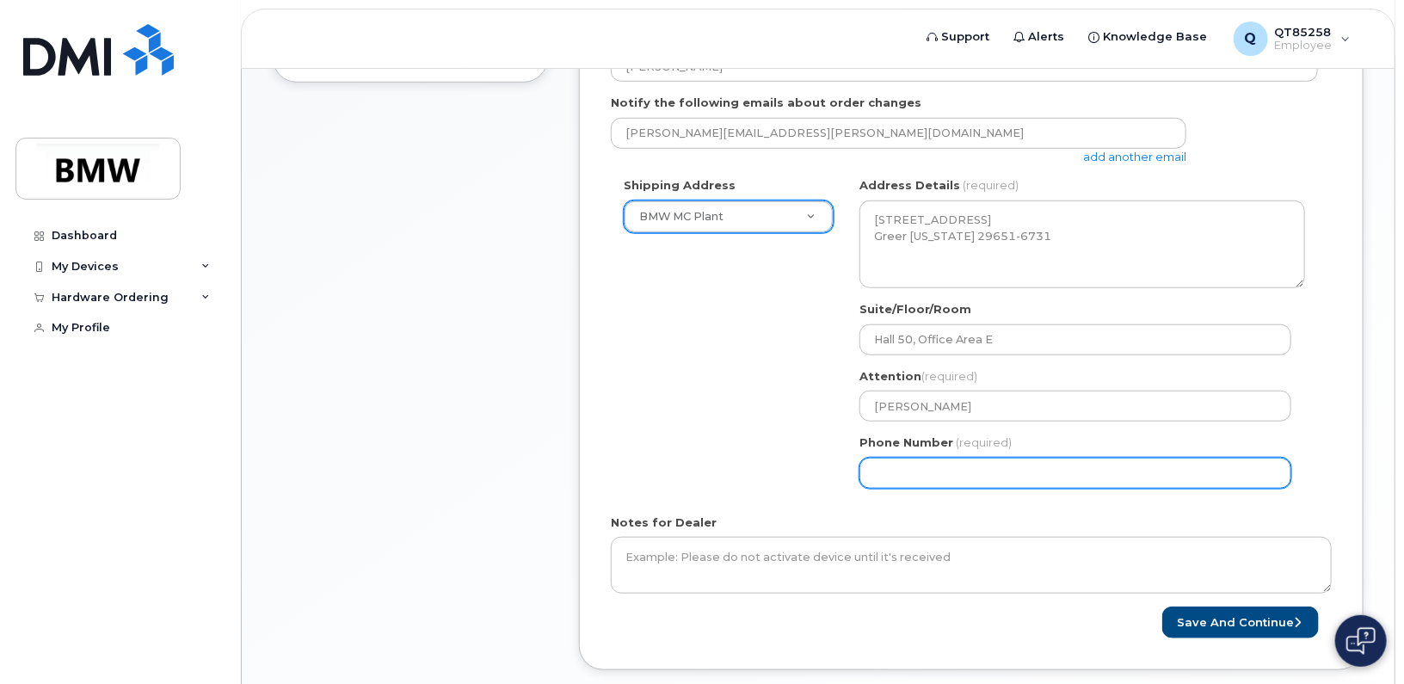
click at [932, 469] on input "Phone Number" at bounding box center [1076, 473] width 432 height 31
select select
type input "864386535"
select select
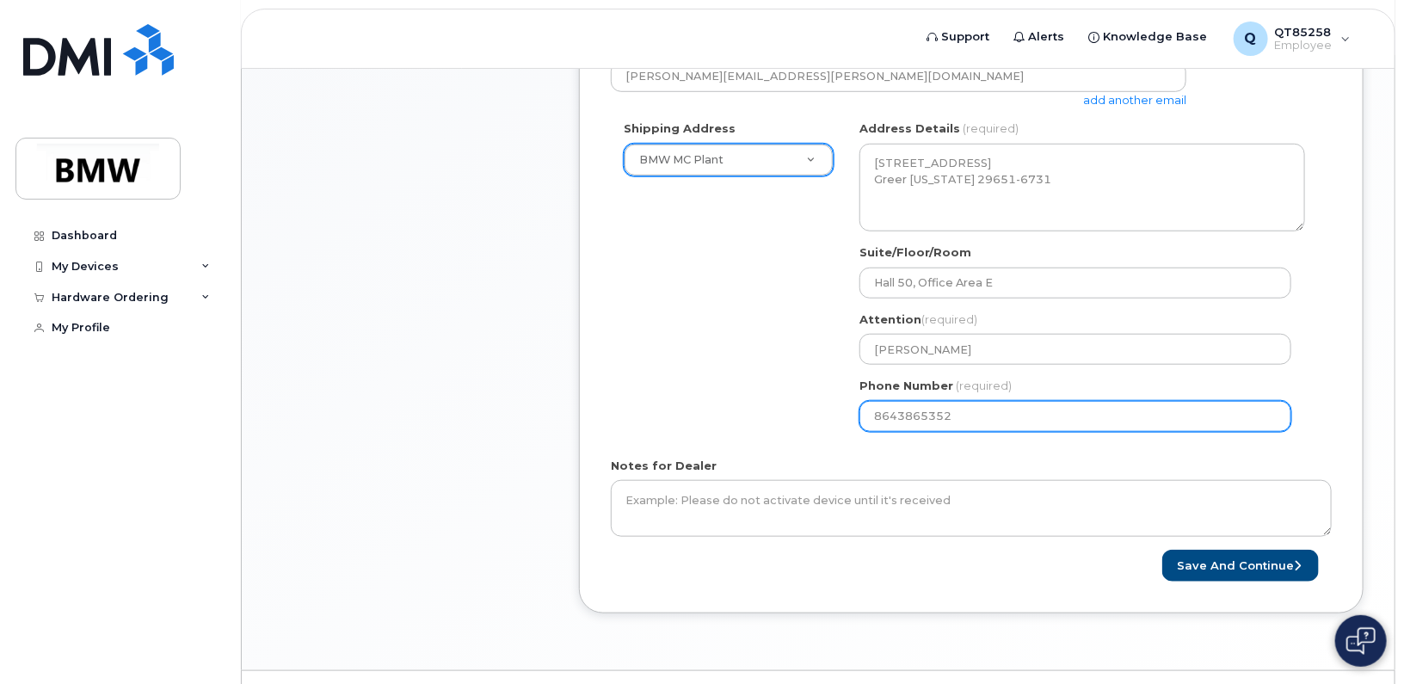
scroll to position [602, 0]
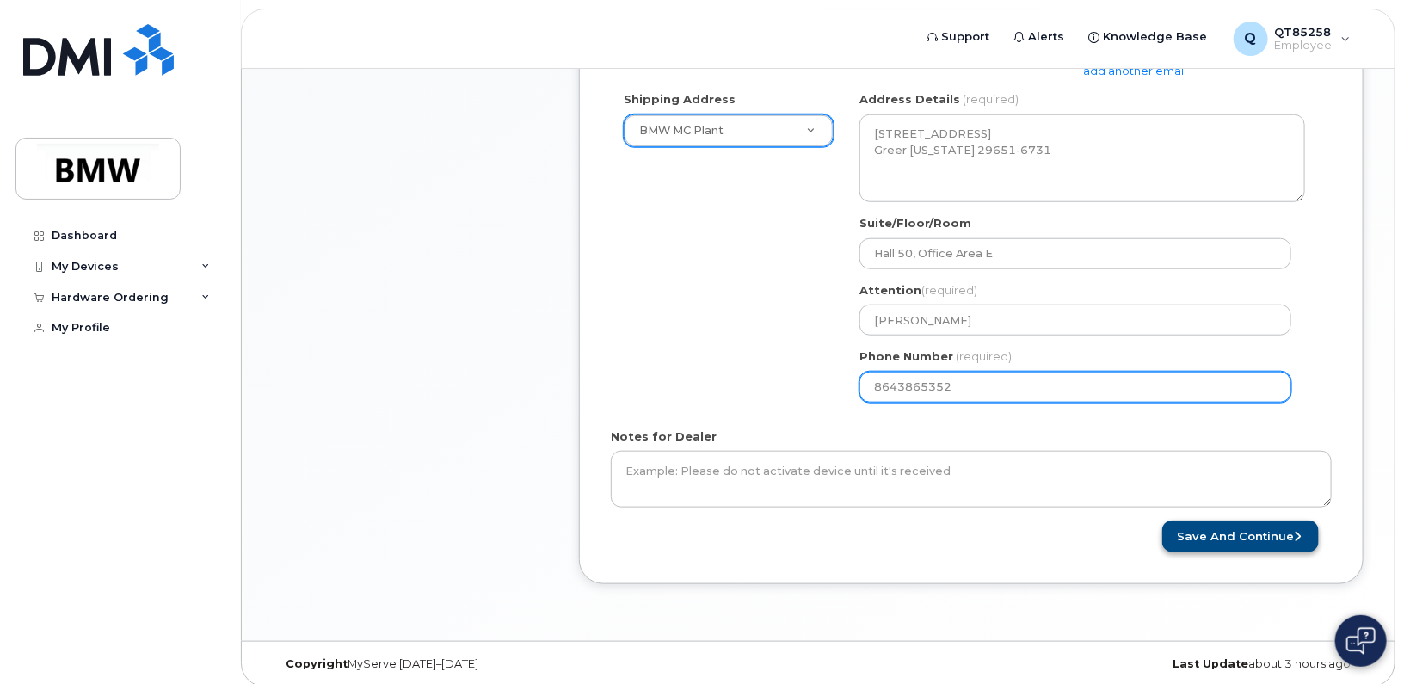
type input "8643865352"
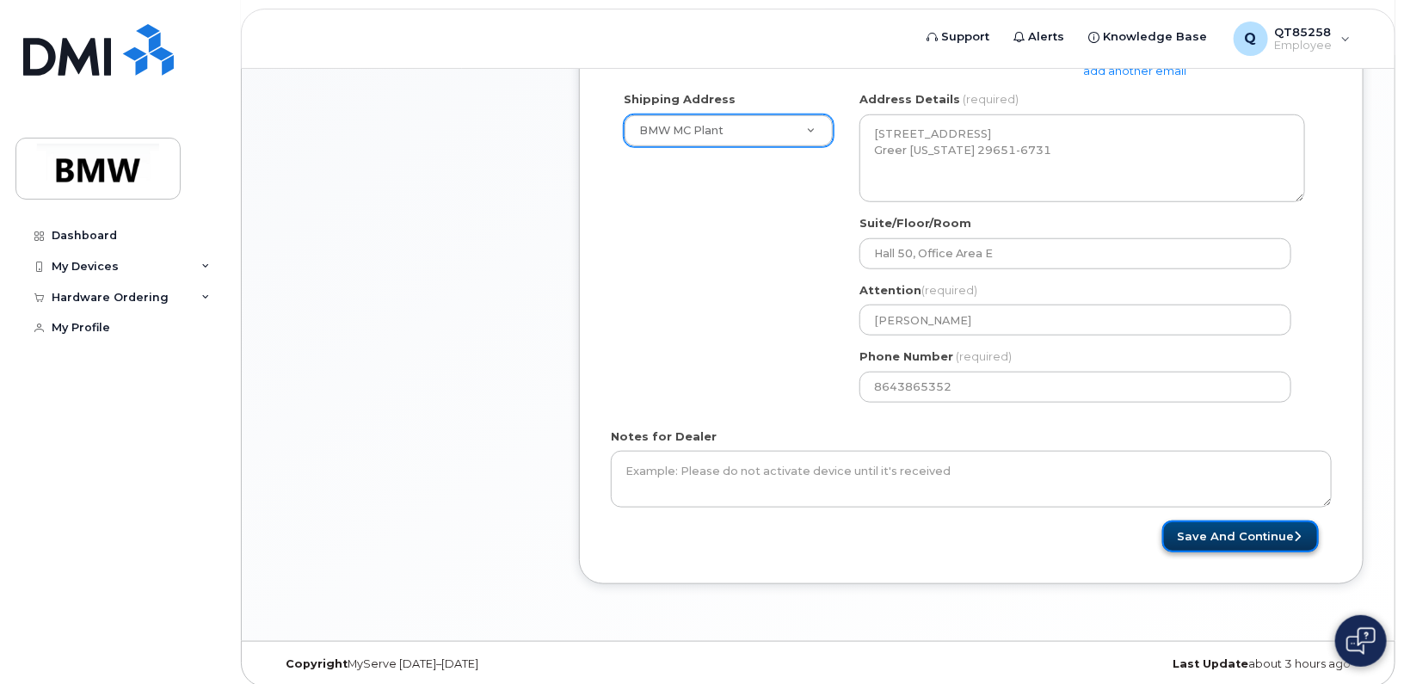
click at [1234, 539] on button "Save and Continue" at bounding box center [1240, 537] width 157 height 32
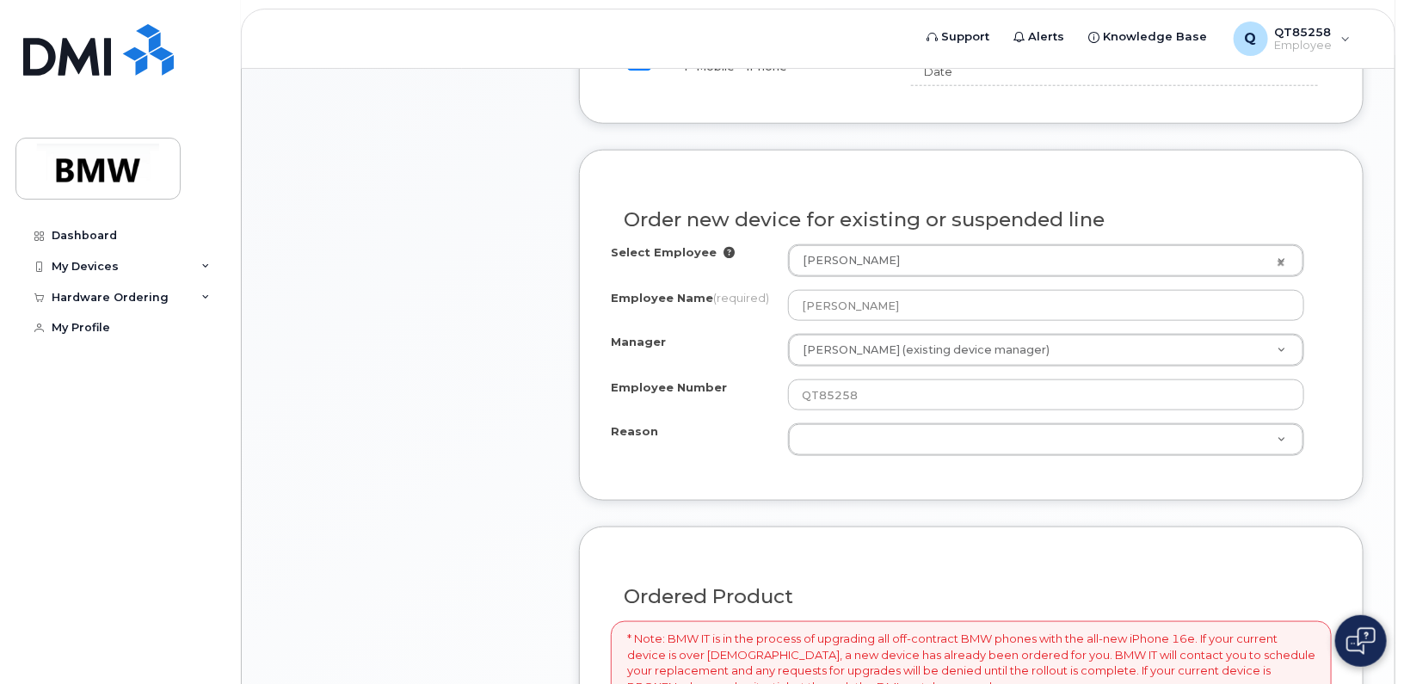
scroll to position [860, 0]
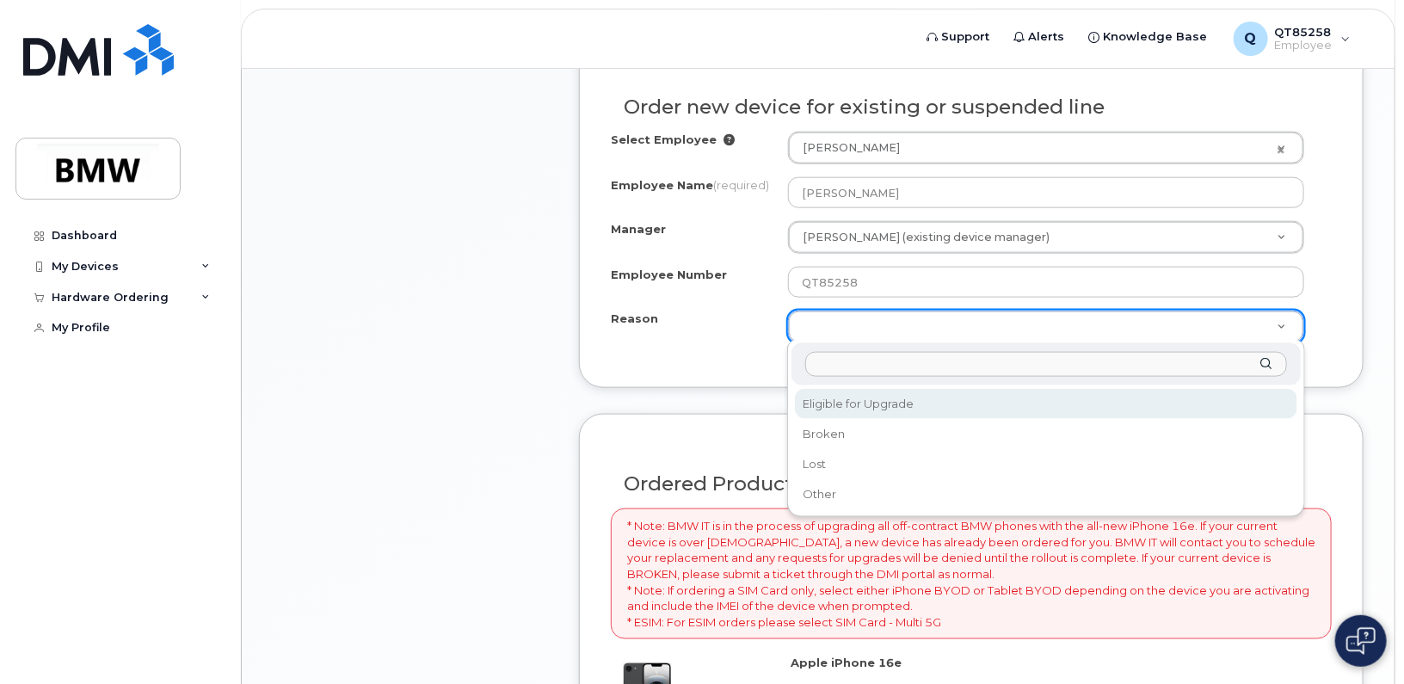
select select "eligible_for_upgrade"
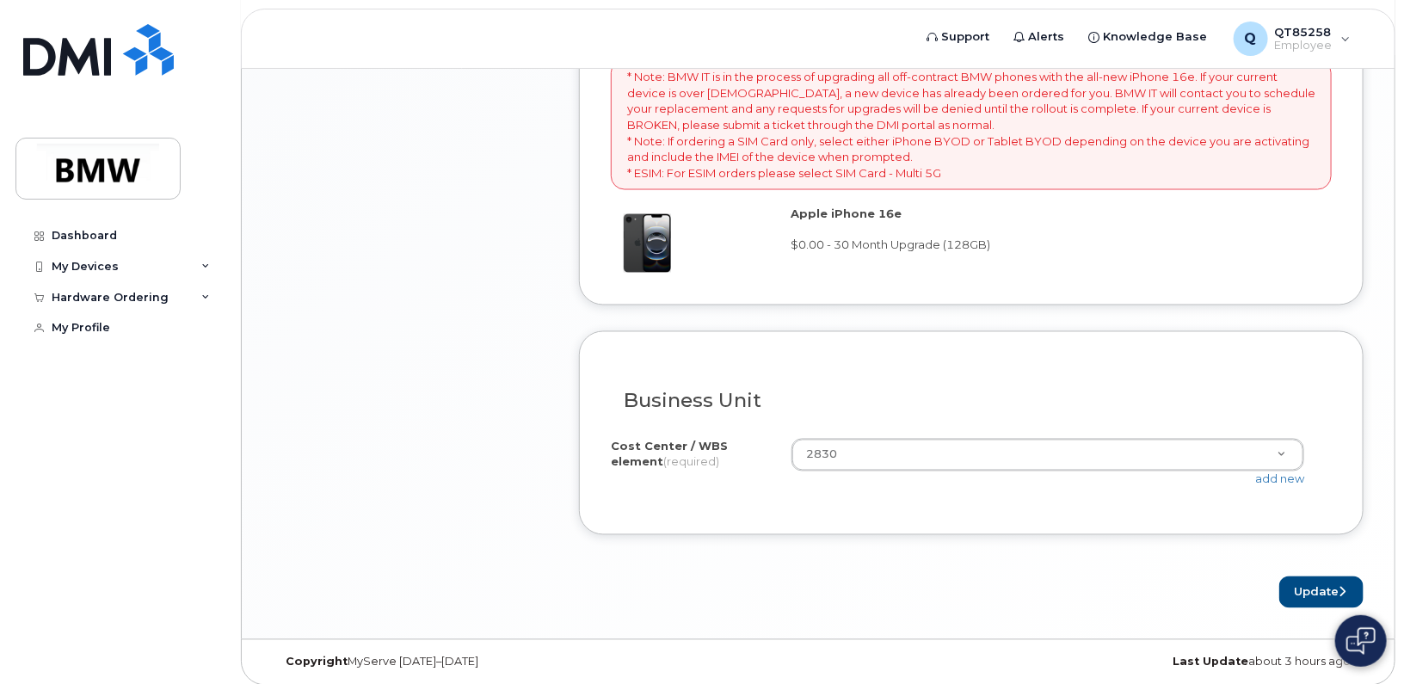
scroll to position [1316, 0]
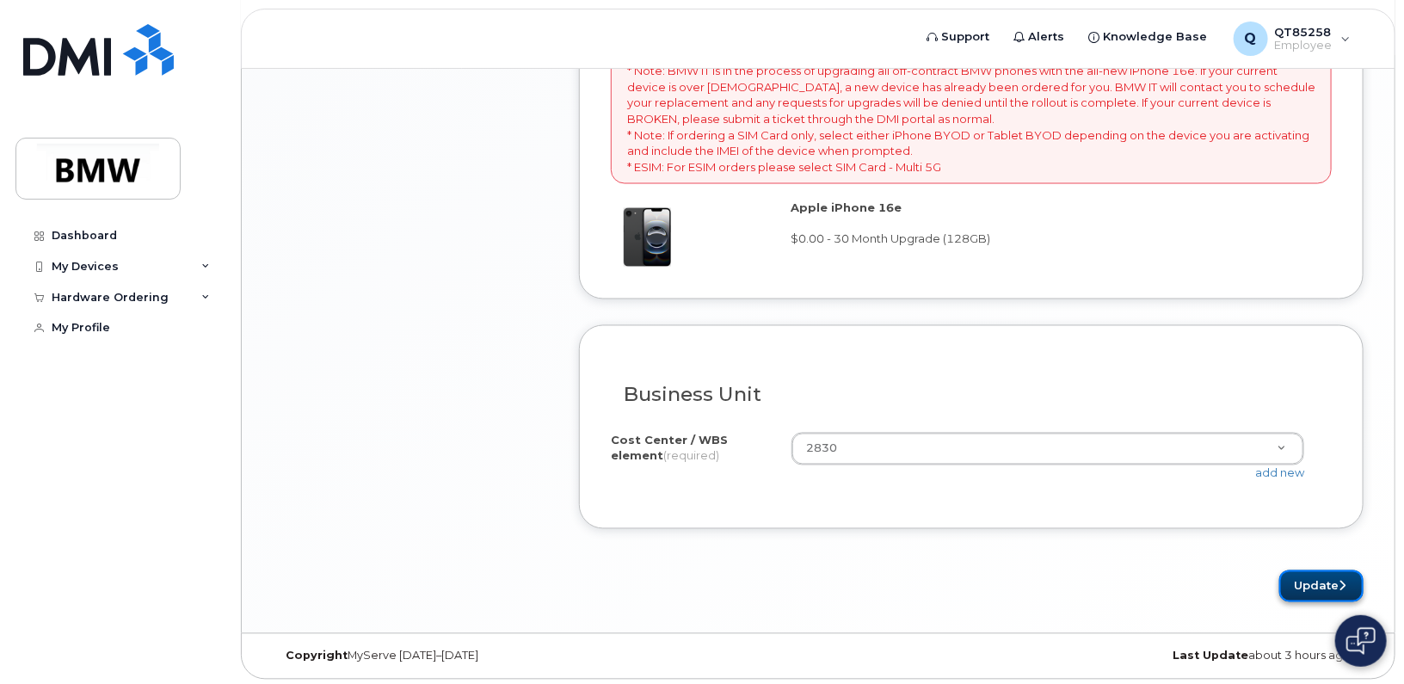
click at [1314, 582] on button "Update" at bounding box center [1321, 586] width 84 height 32
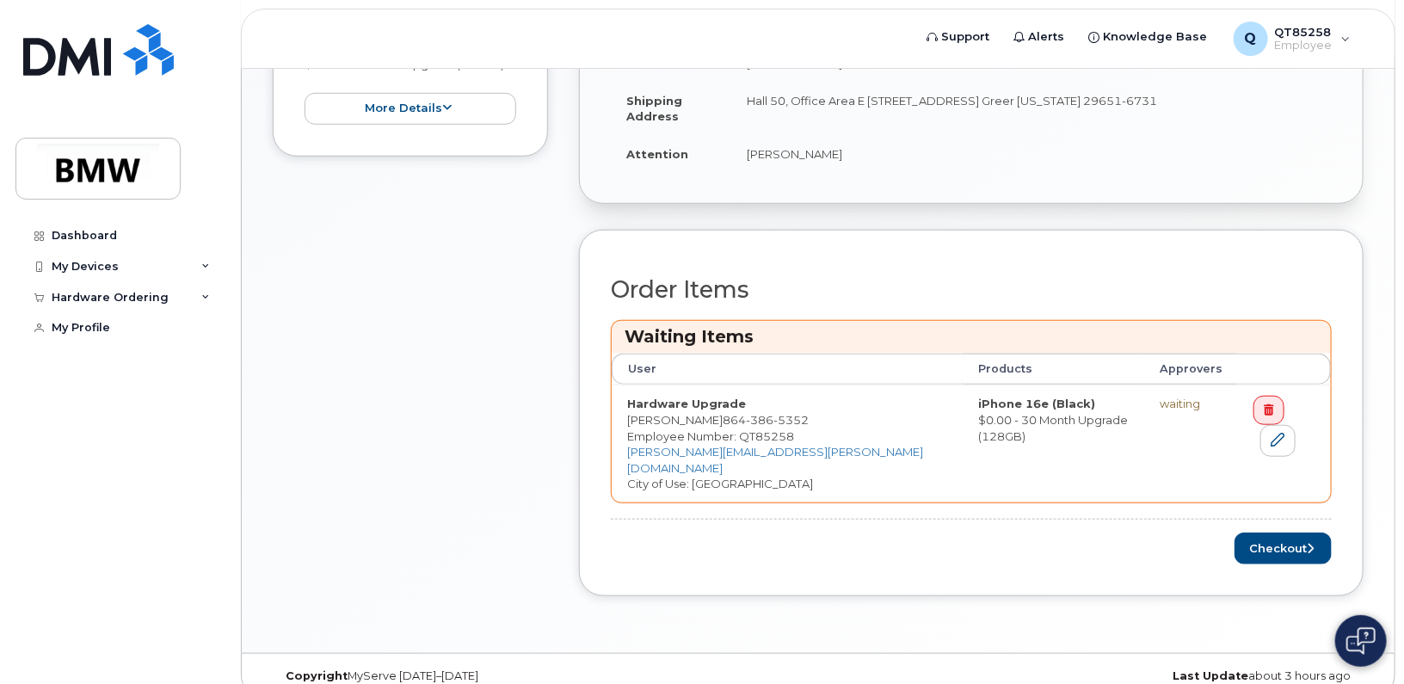
scroll to position [521, 0]
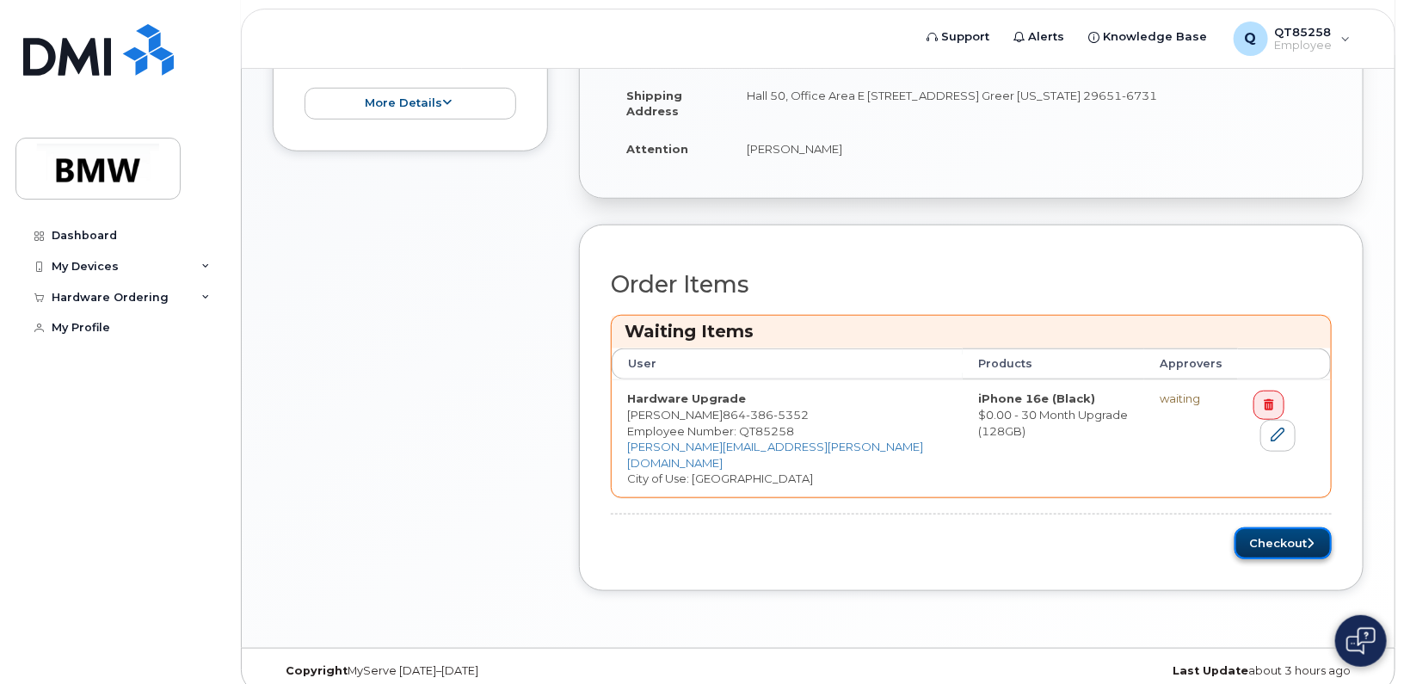
click at [1279, 527] on button "Checkout" at bounding box center [1283, 543] width 97 height 32
